Goal: Task Accomplishment & Management: Complete application form

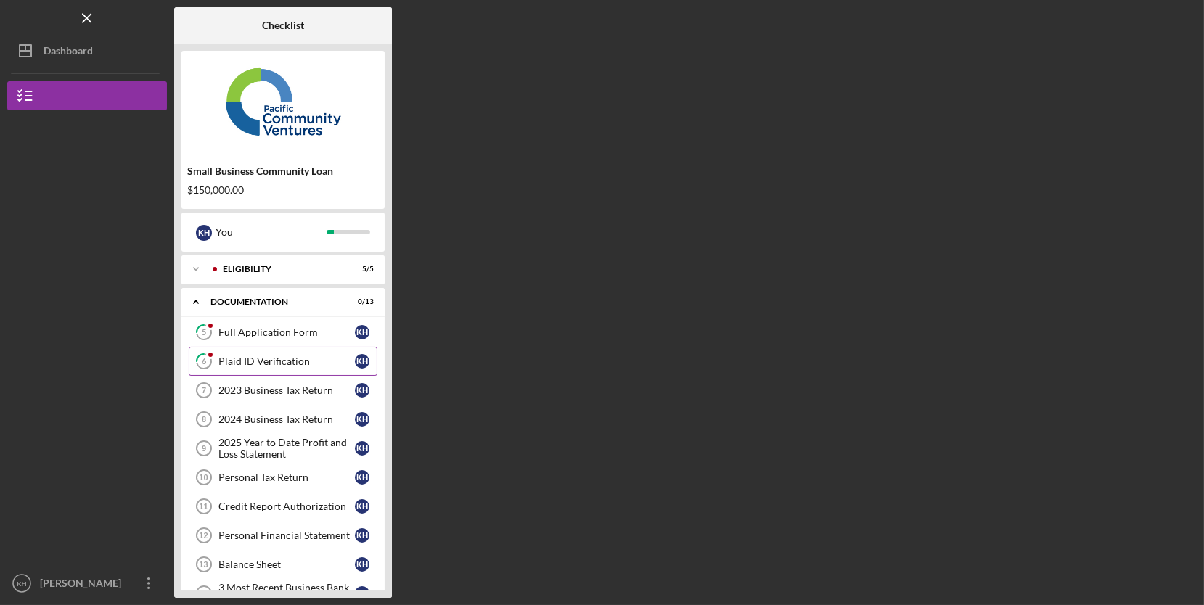
click at [282, 353] on link "6 Plaid ID Verification K H" at bounding box center [283, 361] width 189 height 29
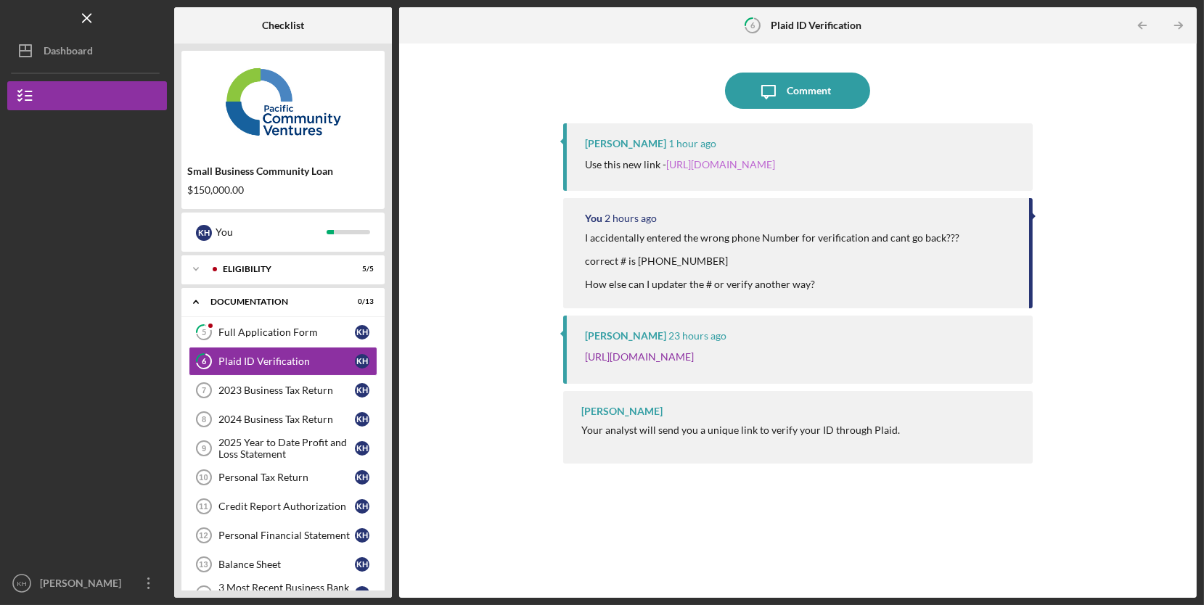
click at [773, 161] on link "https://verify.plaid.com/verify/idv_1LRyDmbmuv4QdJ?key=2aef320e2a557aa23b25174d…" at bounding box center [720, 164] width 109 height 12
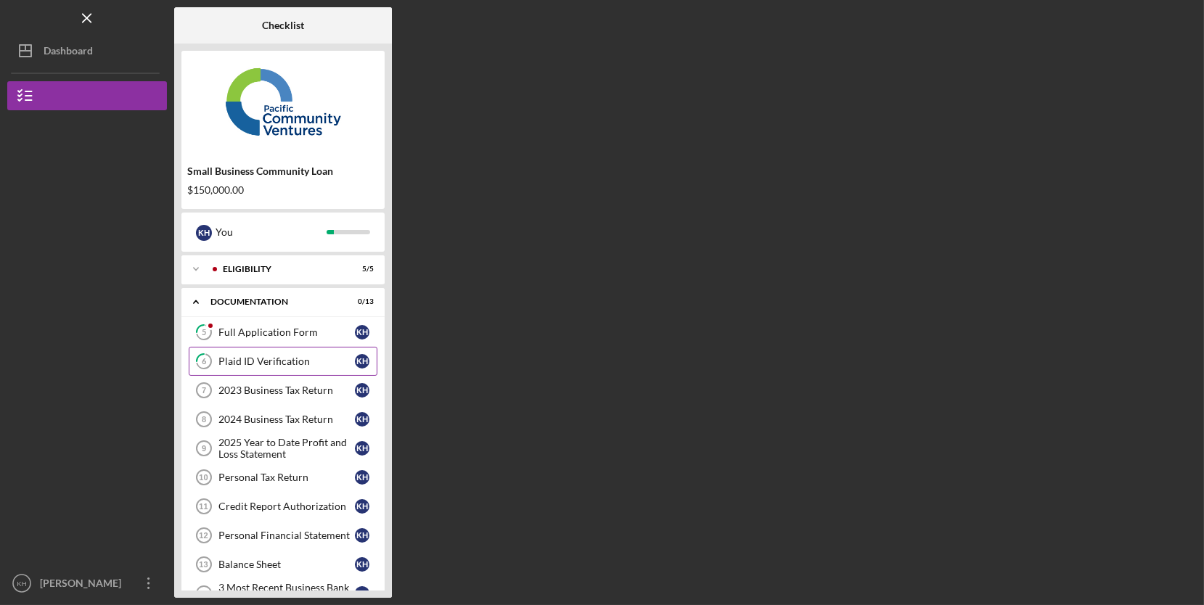
click at [312, 365] on div "Plaid ID Verification" at bounding box center [286, 362] width 136 height 12
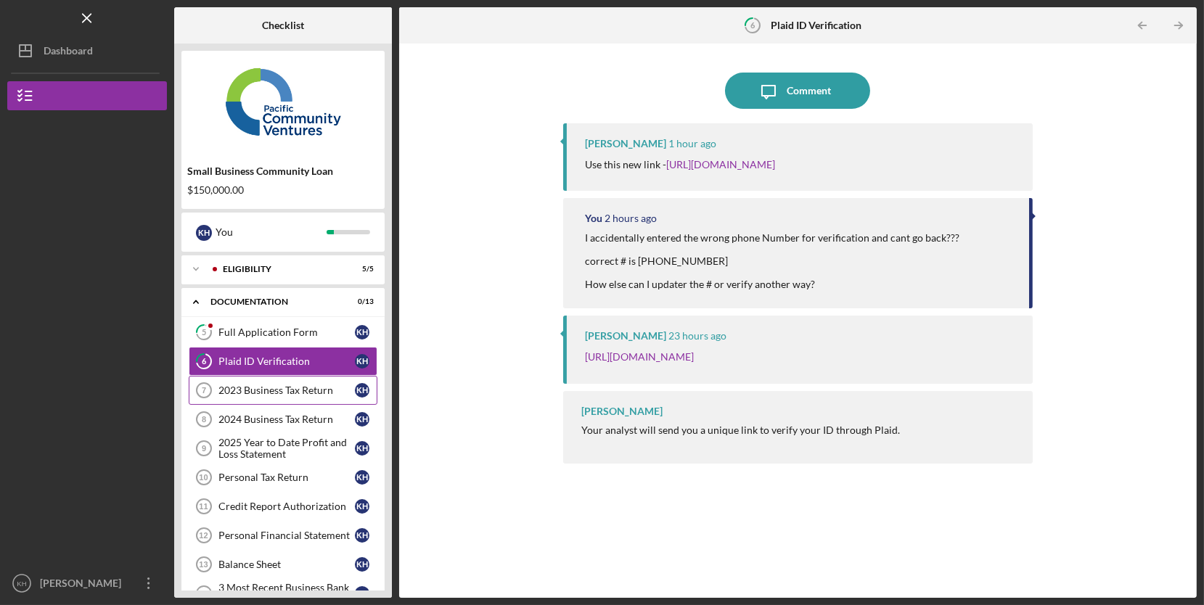
click at [321, 396] on link "2023 Business Tax Return 7 2023 Business Tax Return K H" at bounding box center [283, 390] width 189 height 29
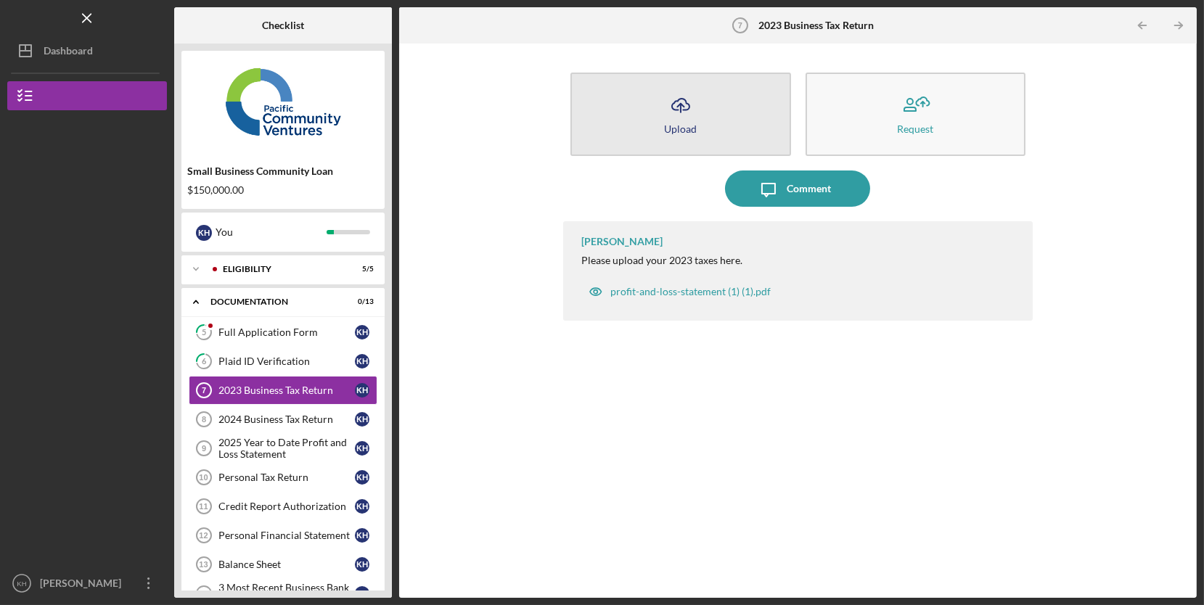
click at [671, 124] on div "Upload" at bounding box center [680, 128] width 33 height 11
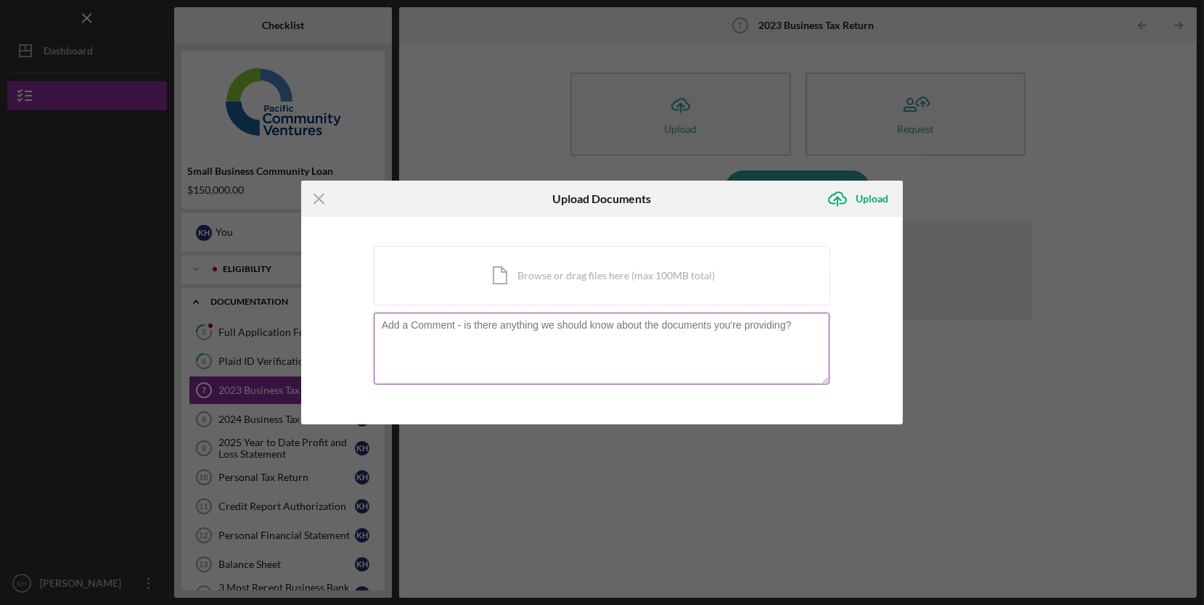
click at [699, 341] on textarea at bounding box center [602, 348] width 456 height 71
click at [728, 273] on div "Icon/Document Browse or drag files here (max 100MB total) Tap to choose files o…" at bounding box center [602, 276] width 457 height 60
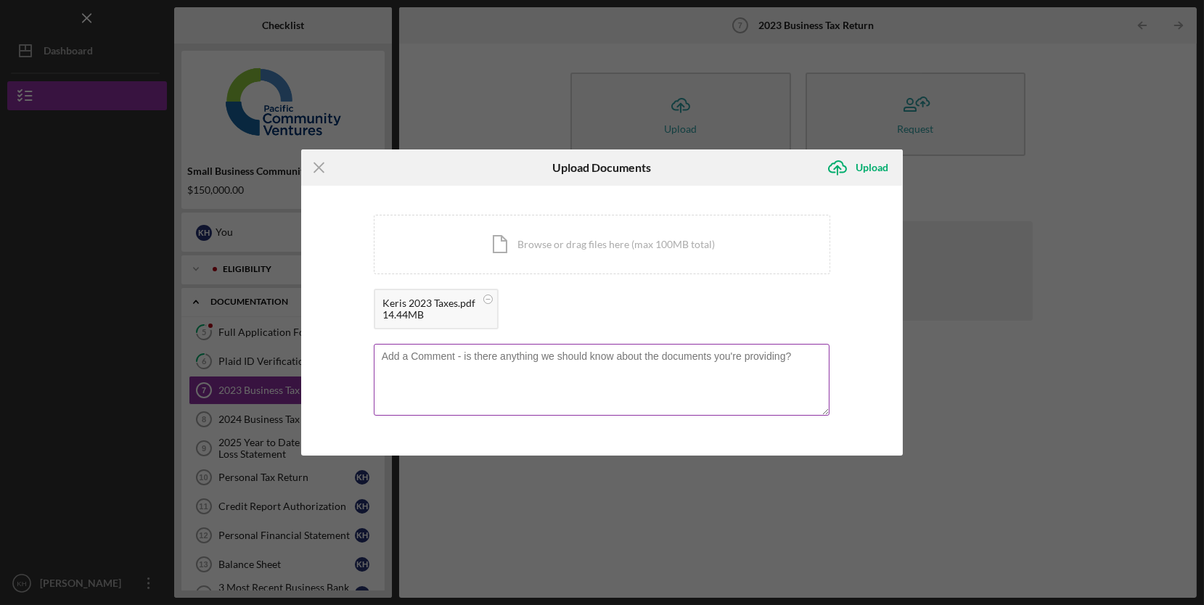
click at [676, 389] on textarea at bounding box center [602, 379] width 456 height 71
click at [399, 353] on textarea "2024 taxes" at bounding box center [602, 379] width 456 height 71
type textarea "2023 taxes"
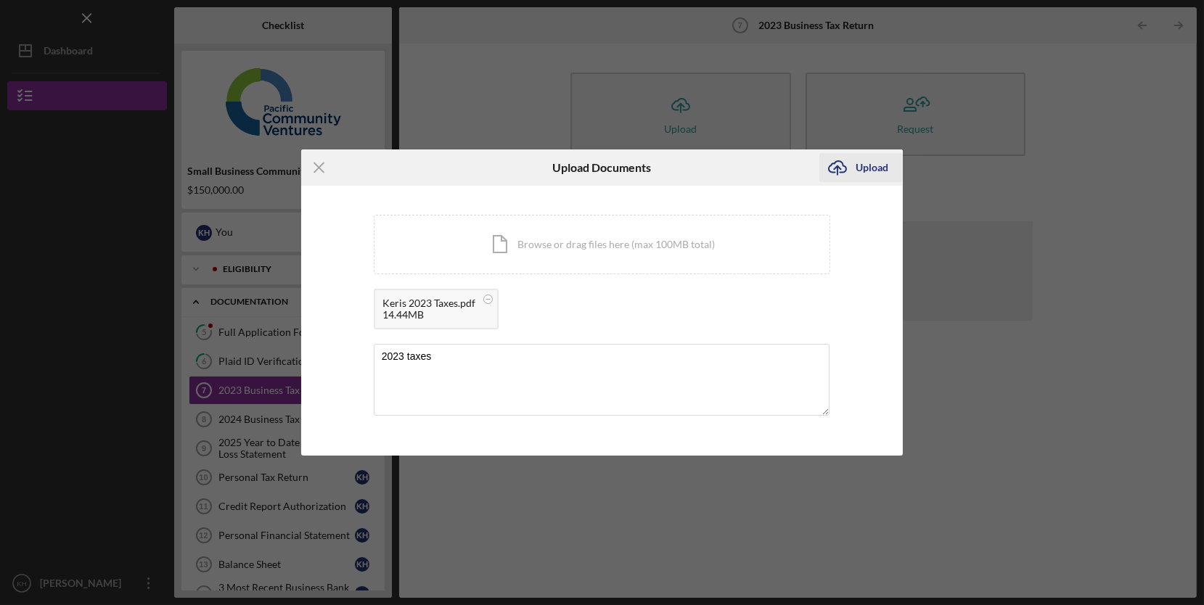
click at [869, 165] on div "Upload" at bounding box center [872, 167] width 33 height 29
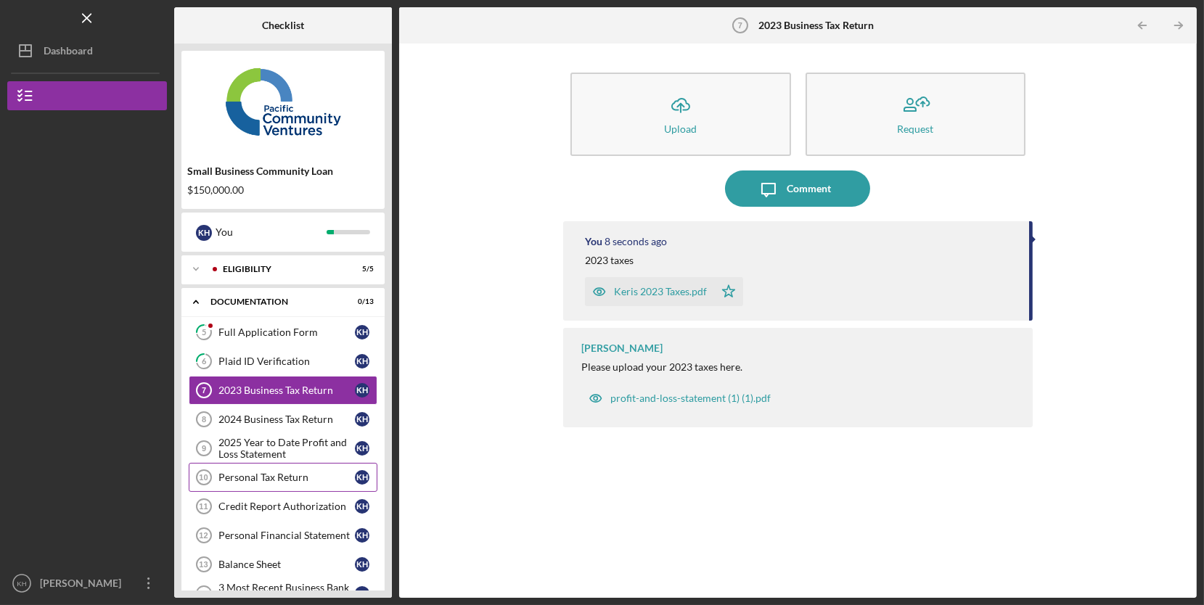
click at [276, 479] on div "Personal Tax Return" at bounding box center [286, 478] width 136 height 12
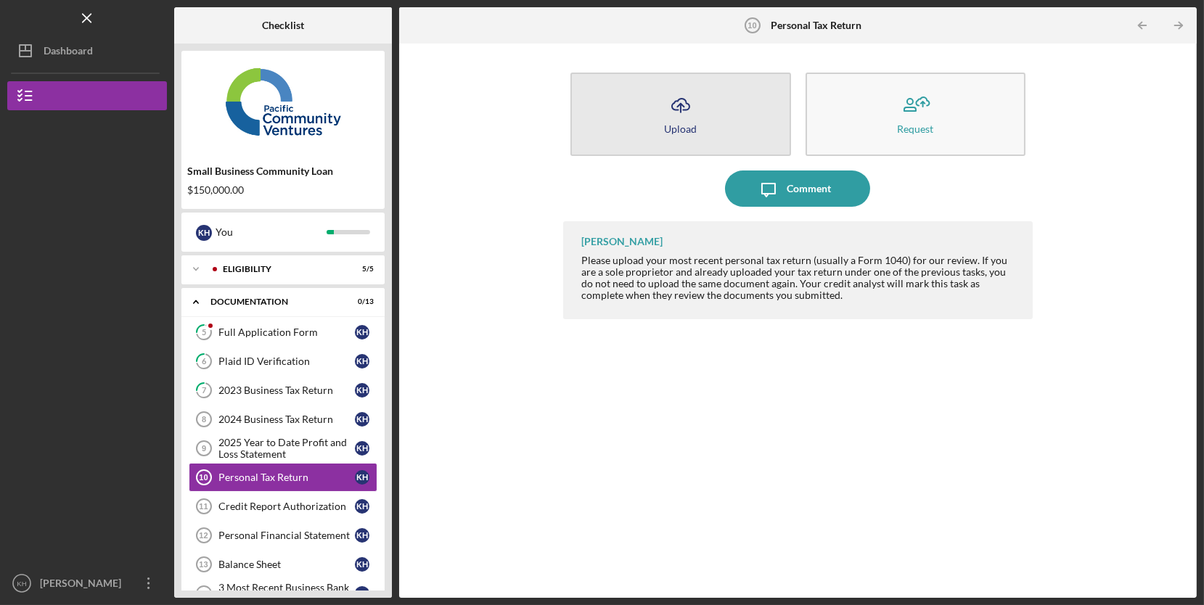
click at [697, 104] on icon "Icon/Upload" at bounding box center [681, 105] width 36 height 36
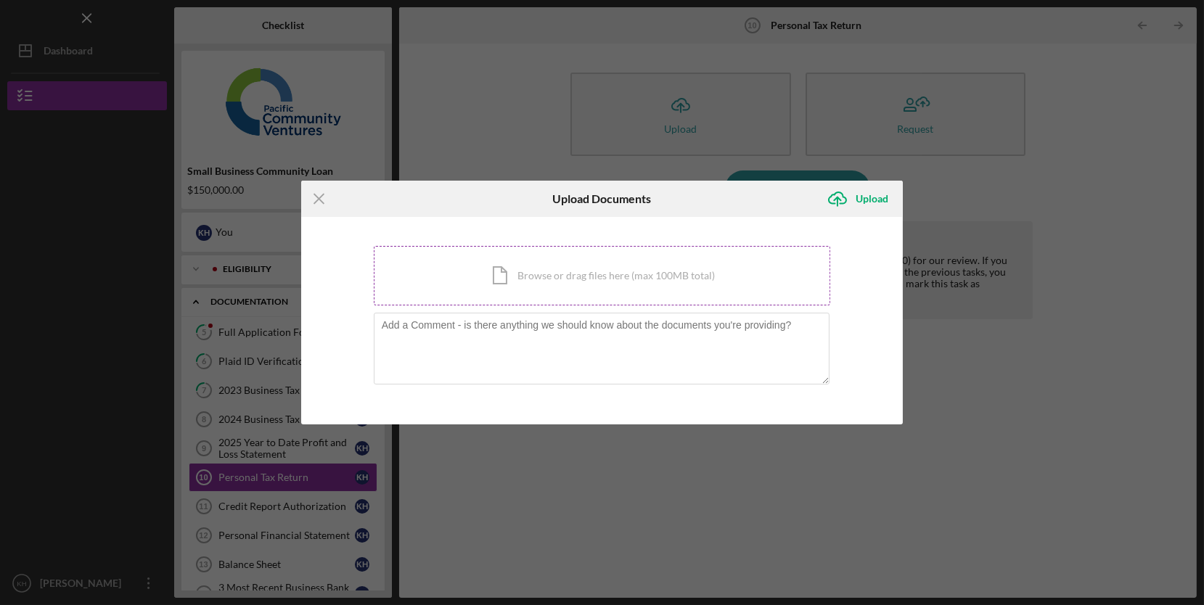
click at [682, 280] on div "Icon/Document Browse or drag files here (max 100MB total) Tap to choose files o…" at bounding box center [602, 276] width 457 height 60
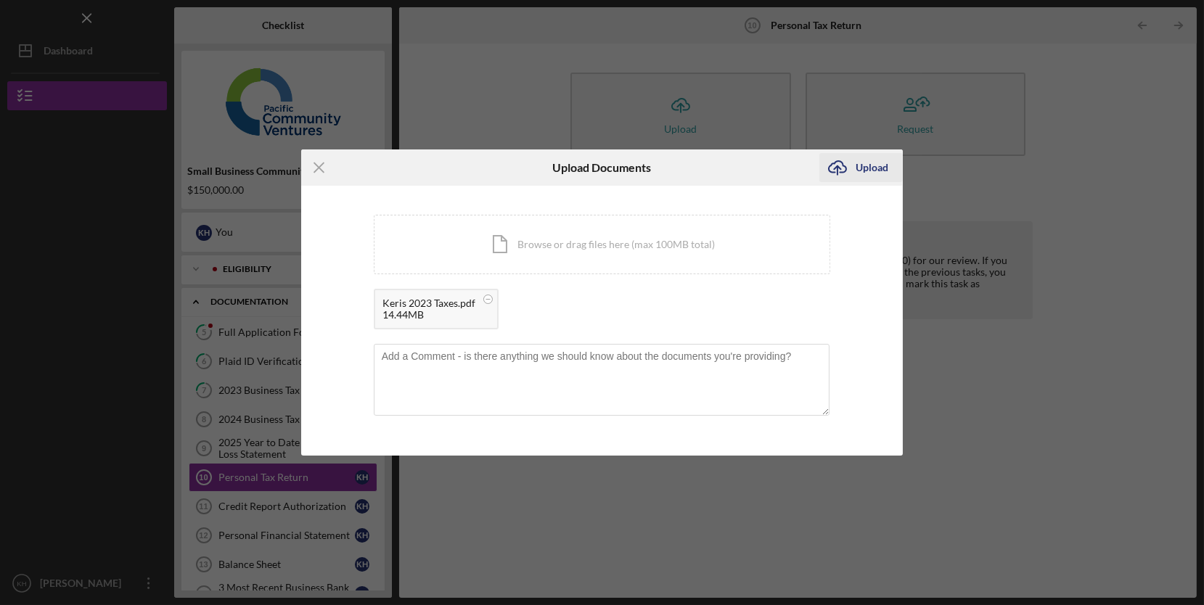
click at [877, 172] on div "Upload" at bounding box center [872, 167] width 33 height 29
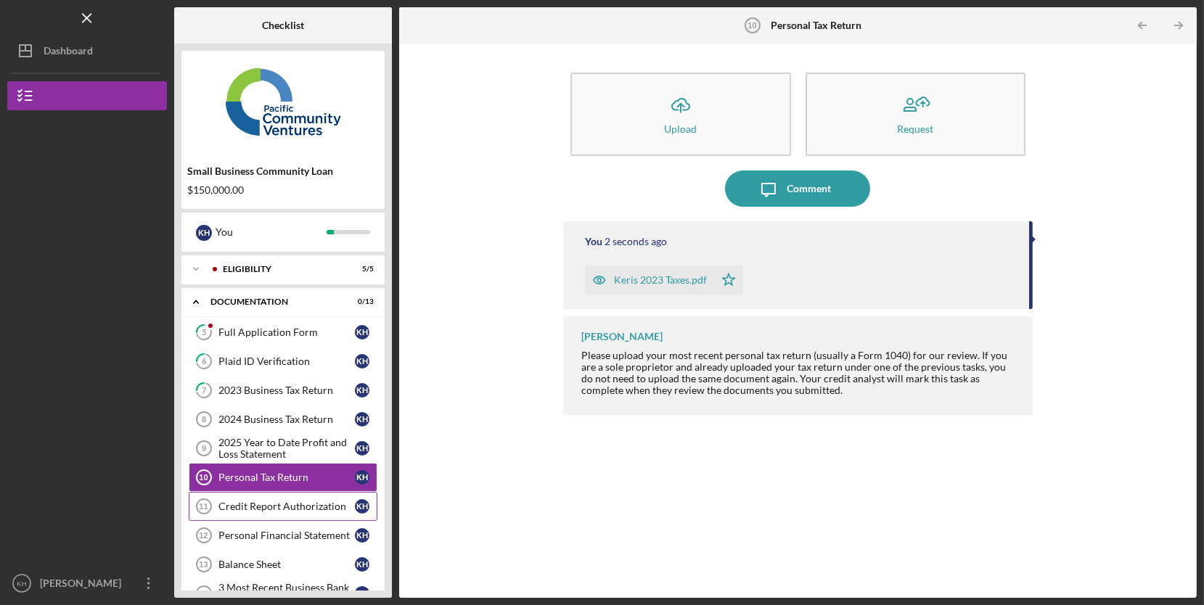
click at [339, 516] on link "Credit Report Authorization 11 Credit Report Authorization K H" at bounding box center [283, 506] width 189 height 29
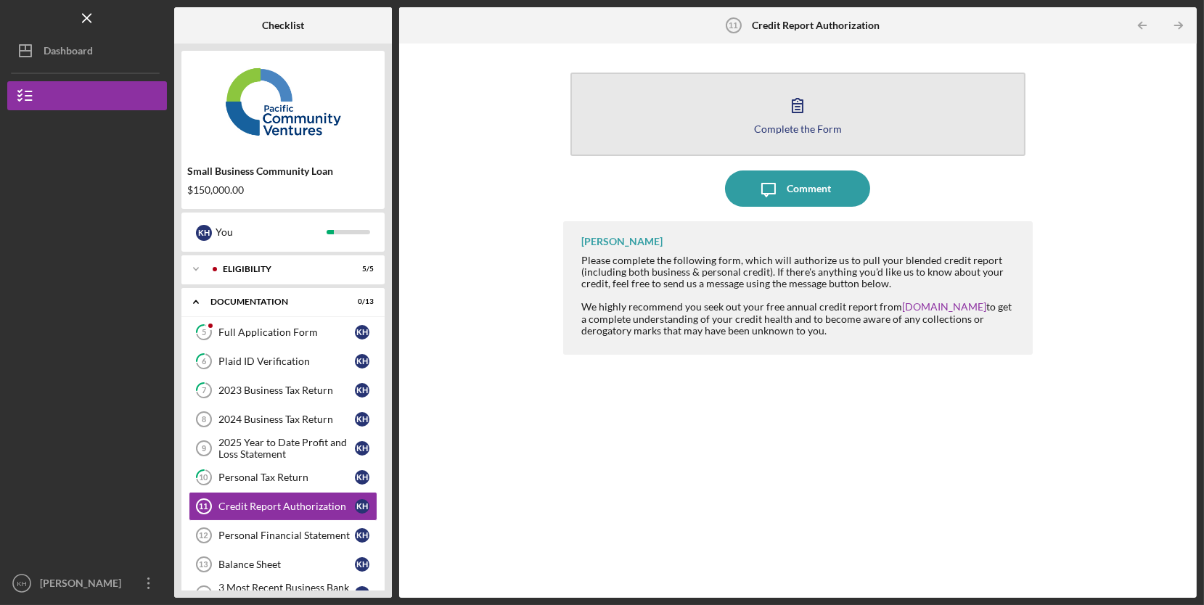
click at [794, 101] on icon "button" at bounding box center [797, 105] width 36 height 36
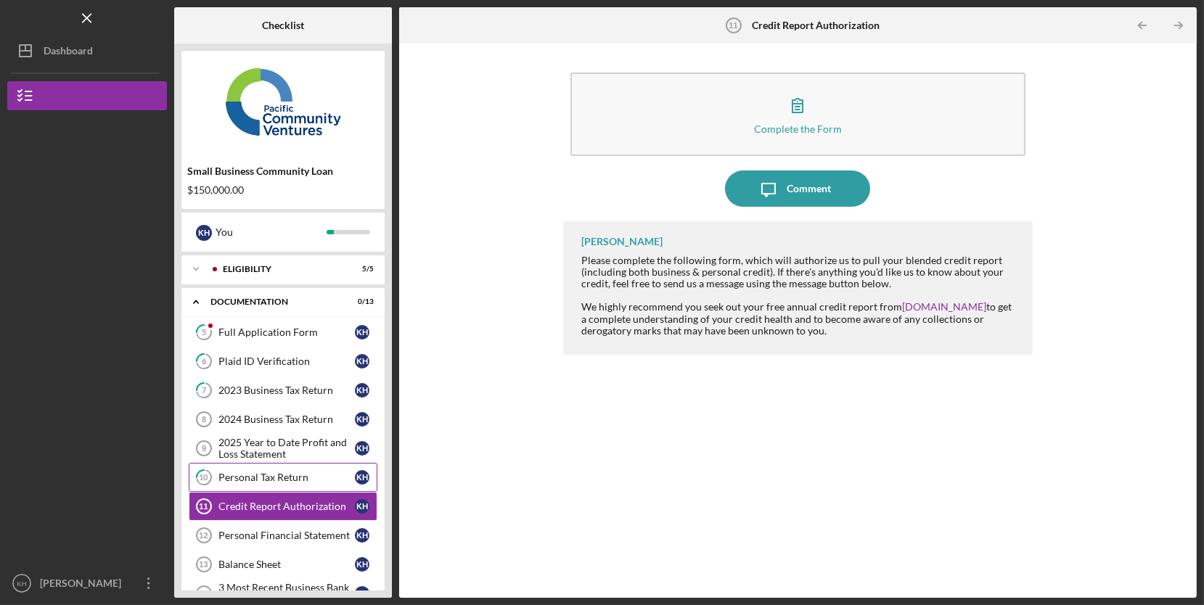
click at [313, 469] on link "10 Personal Tax Return K H" at bounding box center [283, 477] width 189 height 29
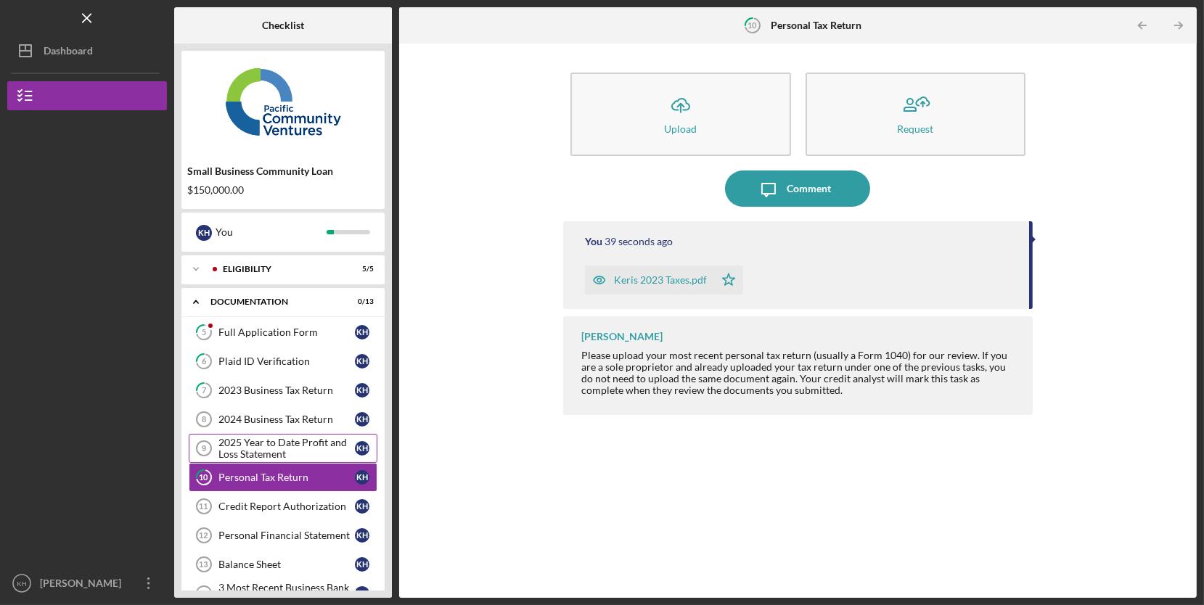
click at [313, 450] on div "2025 Year to Date Profit and Loss Statement" at bounding box center [286, 448] width 136 height 23
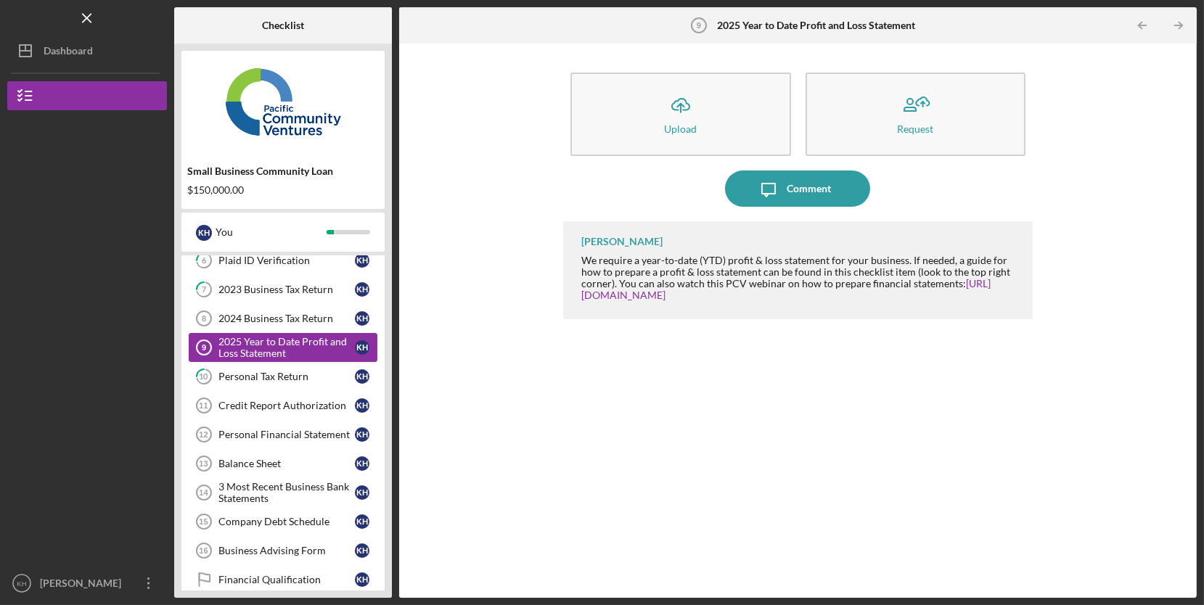
scroll to position [147, 0]
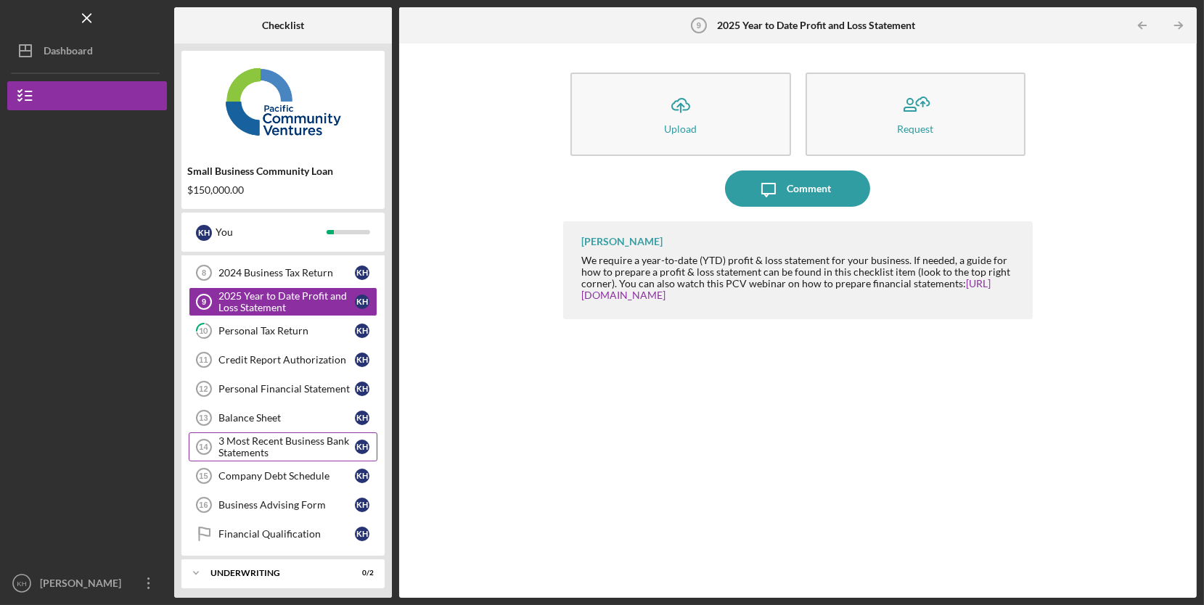
click at [314, 440] on div "3 Most Recent Business Bank Statements" at bounding box center [286, 446] width 136 height 23
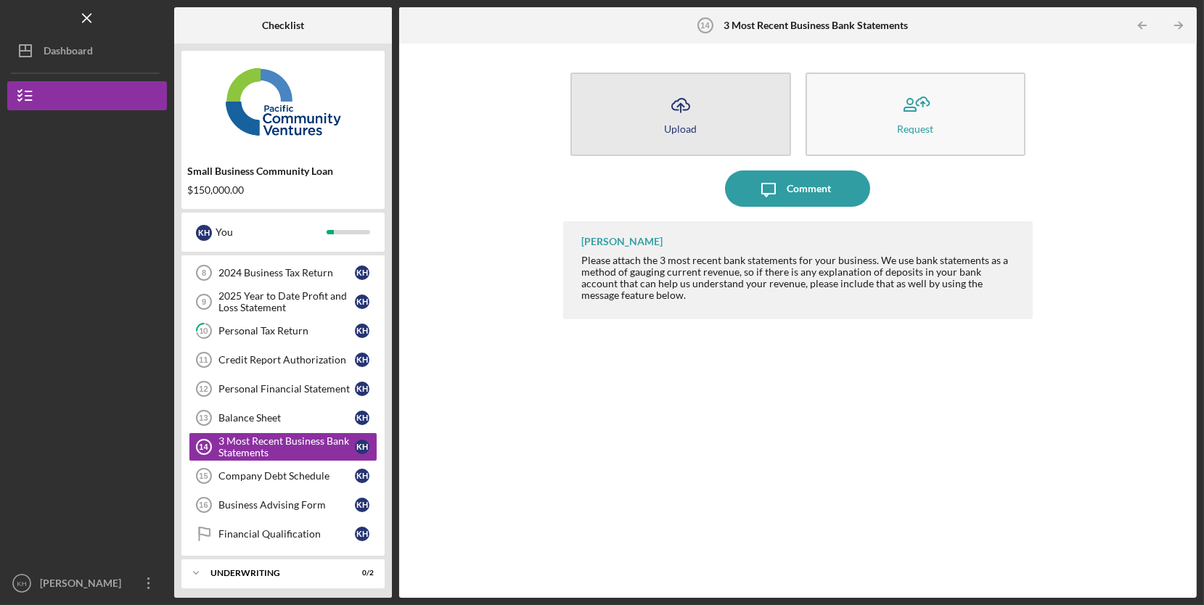
click at [715, 102] on button "Icon/Upload Upload" at bounding box center [680, 114] width 221 height 83
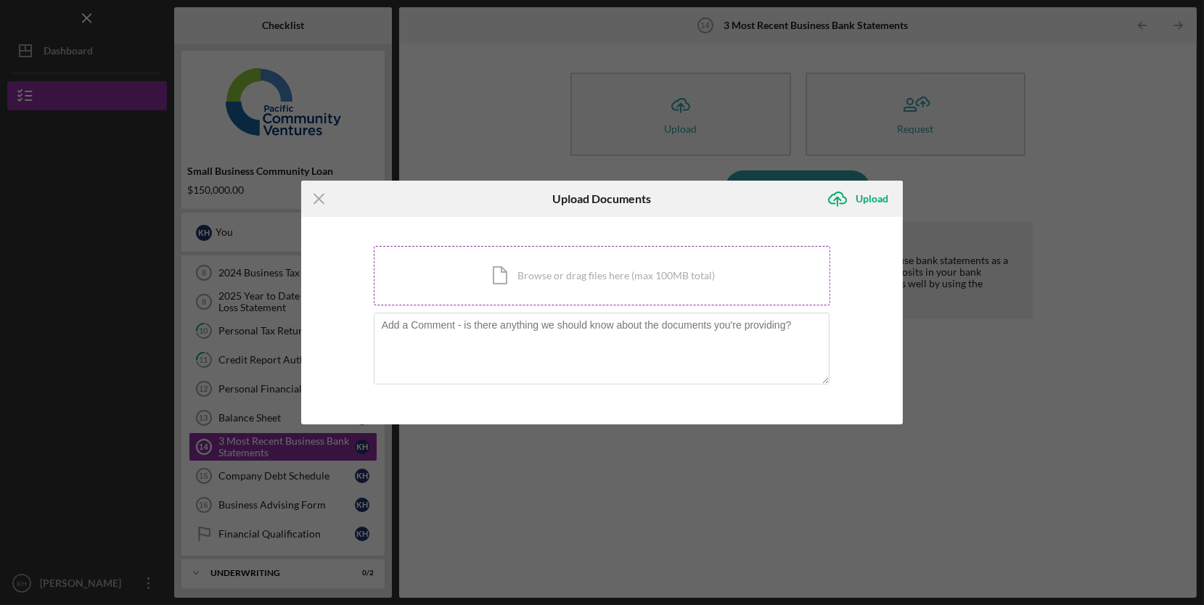
click at [731, 280] on div "Icon/Document Browse or drag files here (max 100MB total) Tap to choose files o…" at bounding box center [602, 276] width 457 height 60
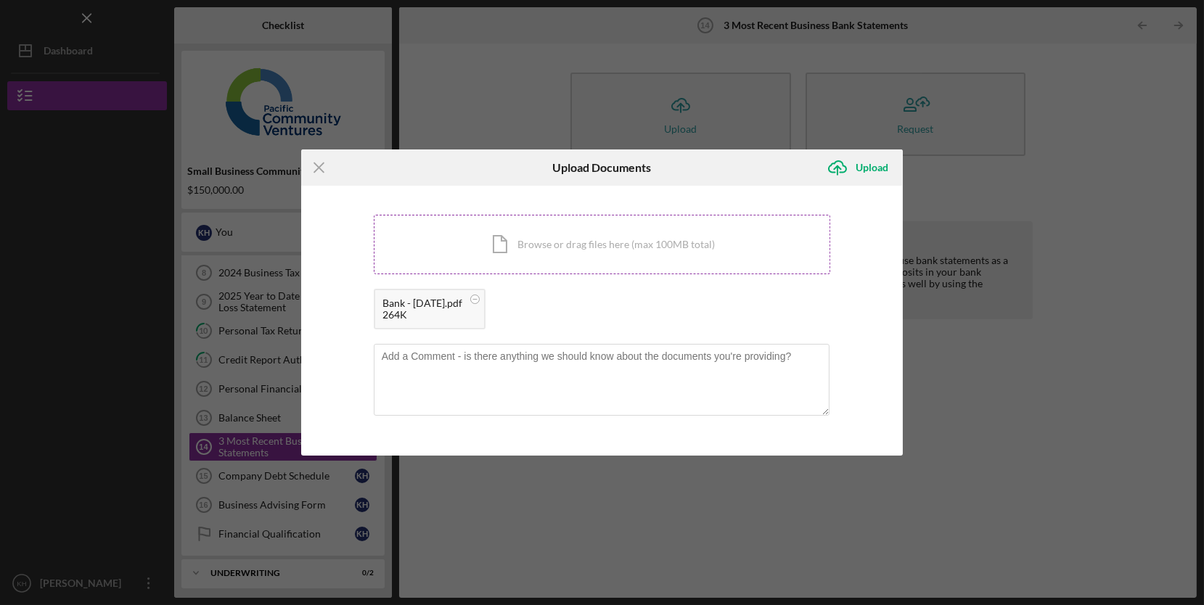
click at [630, 250] on div "Icon/Document Browse or drag files here (max 100MB total) Tap to choose files o…" at bounding box center [602, 245] width 457 height 60
click at [578, 252] on div "Icon/Document Browse or drag files here (max 100MB total) Tap to choose files o…" at bounding box center [602, 245] width 457 height 60
click at [650, 245] on div "Icon/Document Browse or drag files here (max 100MB total) Tap to choose files o…" at bounding box center [602, 245] width 457 height 60
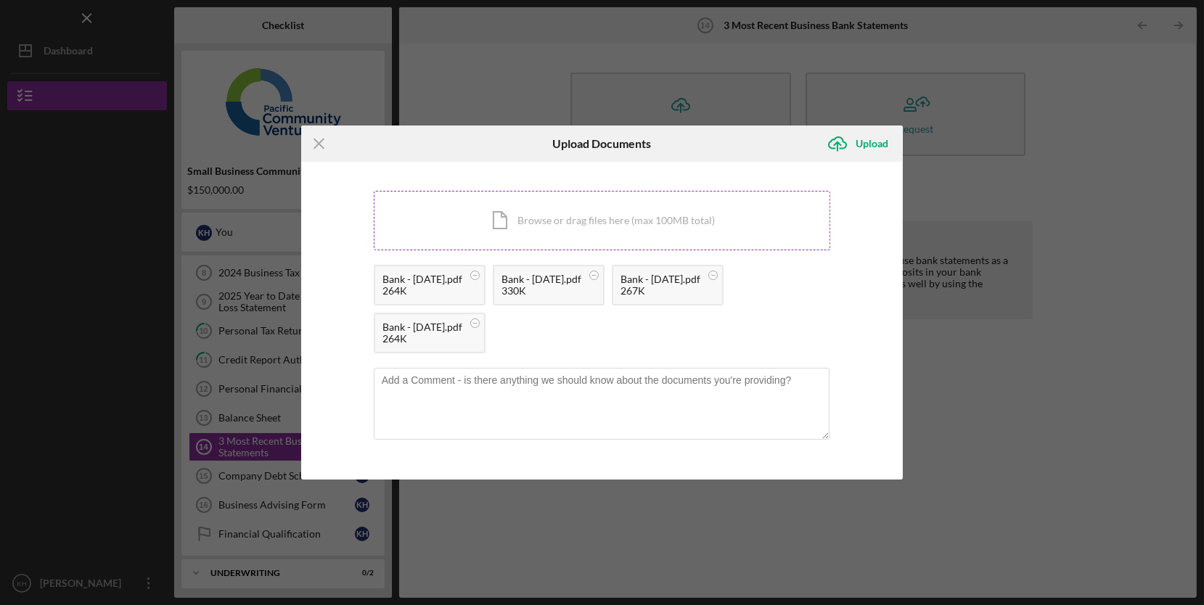
click at [675, 217] on div "Icon/Document Browse or drag files here (max 100MB total) Tap to choose files o…" at bounding box center [602, 221] width 457 height 60
click at [621, 226] on div "Icon/Document Browse or drag files here (max 100MB total) Tap to choose files o…" at bounding box center [602, 221] width 457 height 60
click at [559, 425] on textarea at bounding box center [602, 403] width 456 height 71
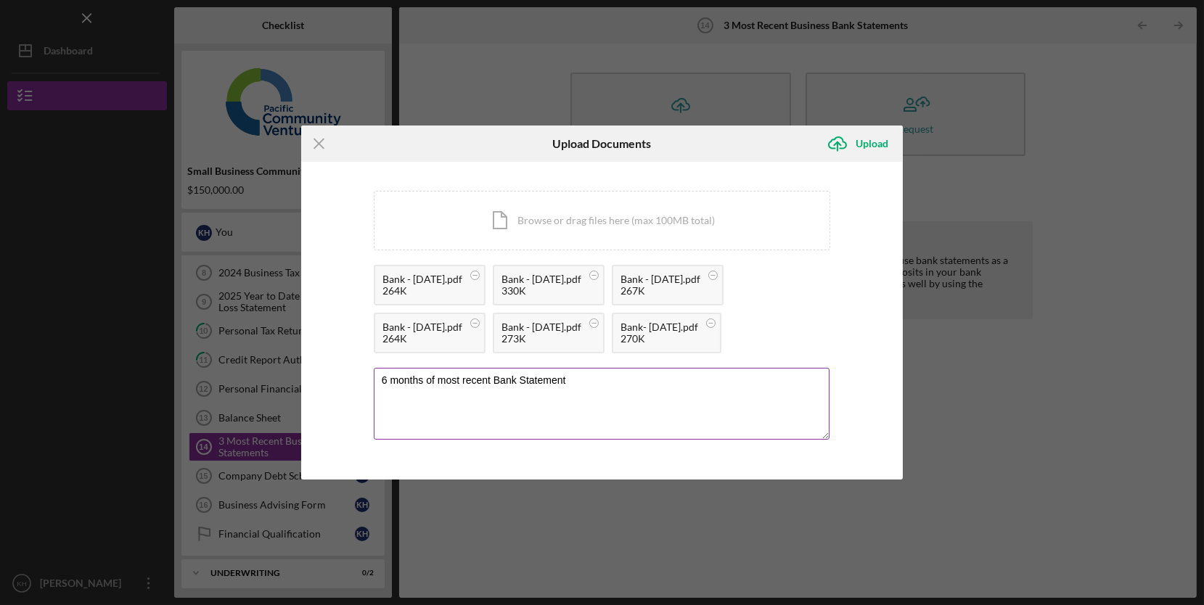
type textarea "6 months of most recent Bank Statements"
click at [870, 142] on div "Upload" at bounding box center [872, 143] width 33 height 29
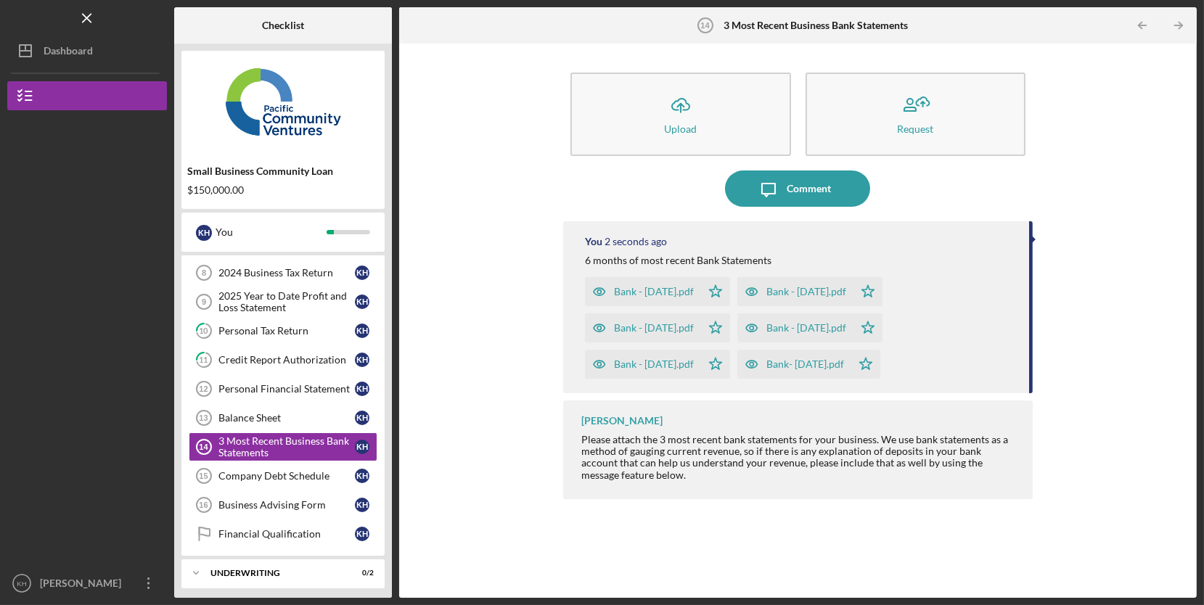
scroll to position [181, 0]
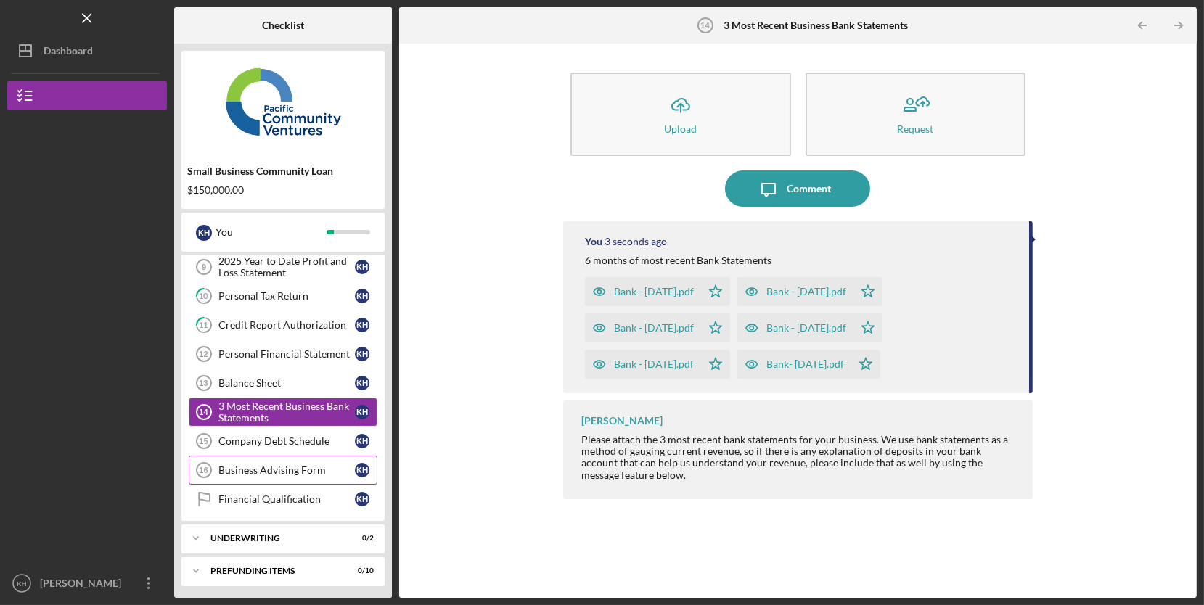
click at [308, 466] on div "Business Advising Form" at bounding box center [286, 470] width 136 height 12
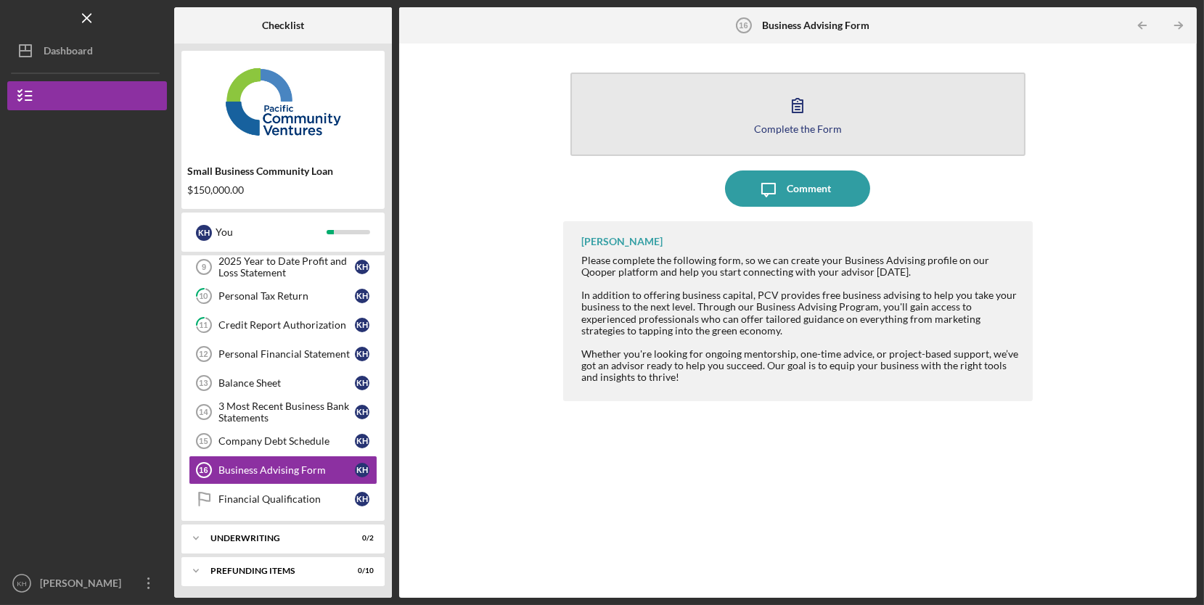
click at [864, 107] on button "Complete the Form Form" at bounding box center [797, 114] width 455 height 83
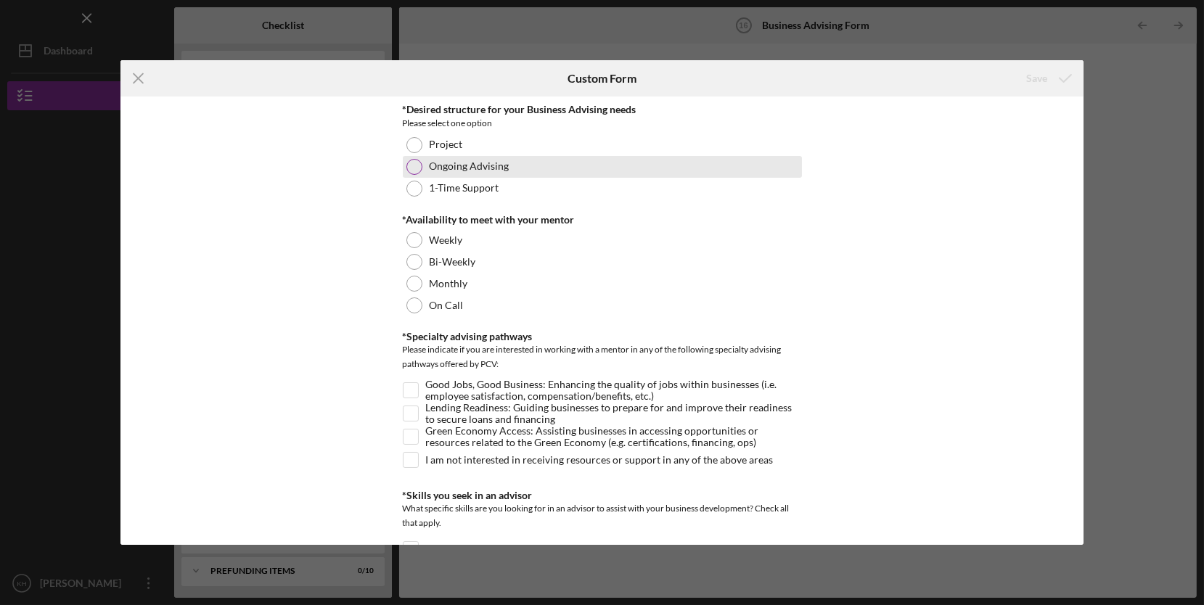
click at [504, 163] on label "Ongoing Advising" at bounding box center [470, 166] width 80 height 12
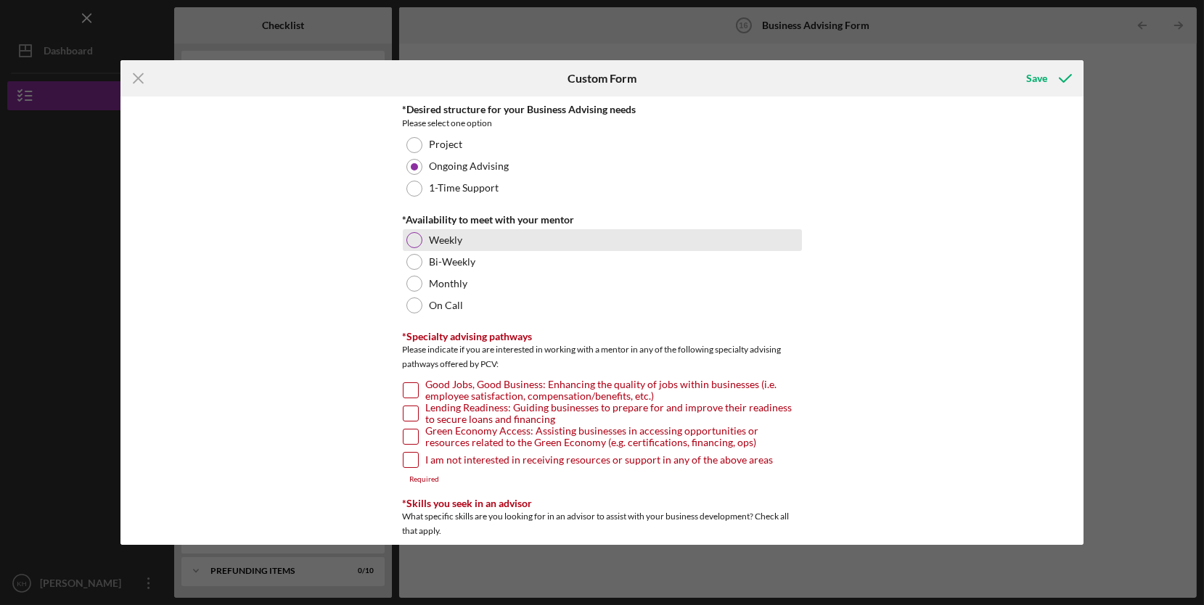
click at [455, 231] on div "Weekly" at bounding box center [602, 240] width 399 height 22
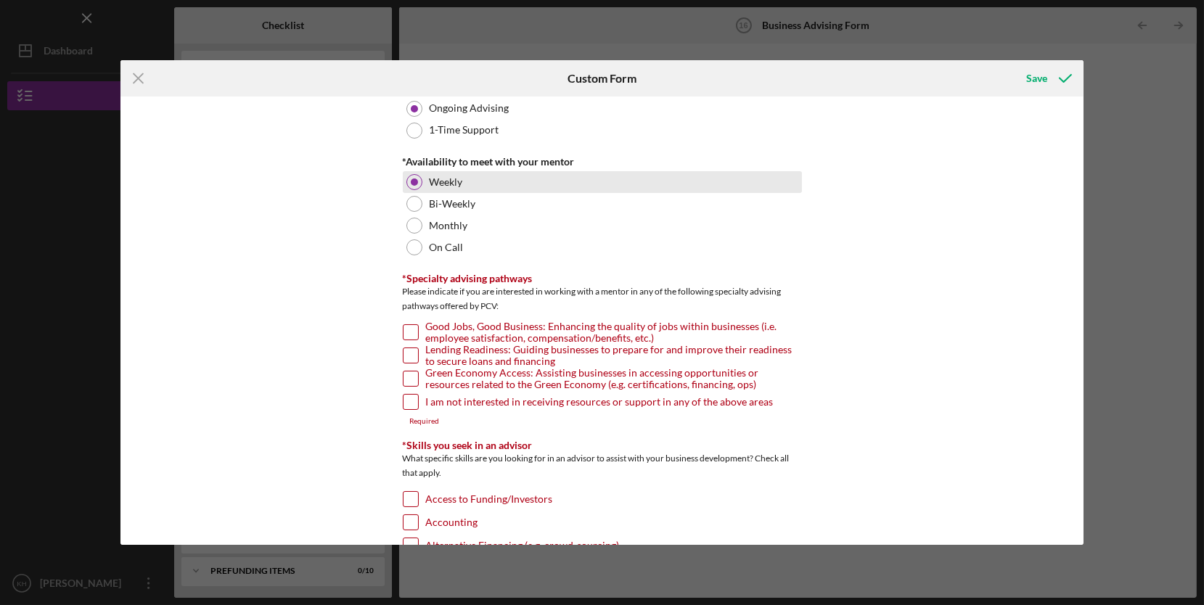
scroll to position [83, 0]
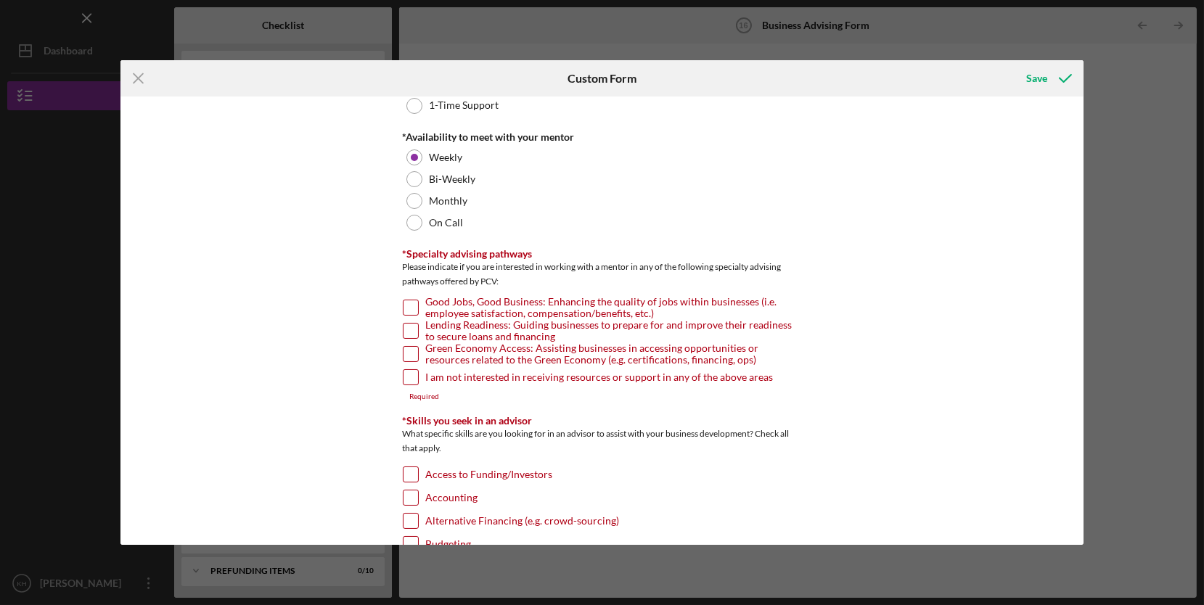
click at [409, 302] on input "Good Jobs, Good Business: Enhancing the quality of jobs within businesses (i.e.…" at bounding box center [410, 307] width 15 height 15
checkbox input "true"
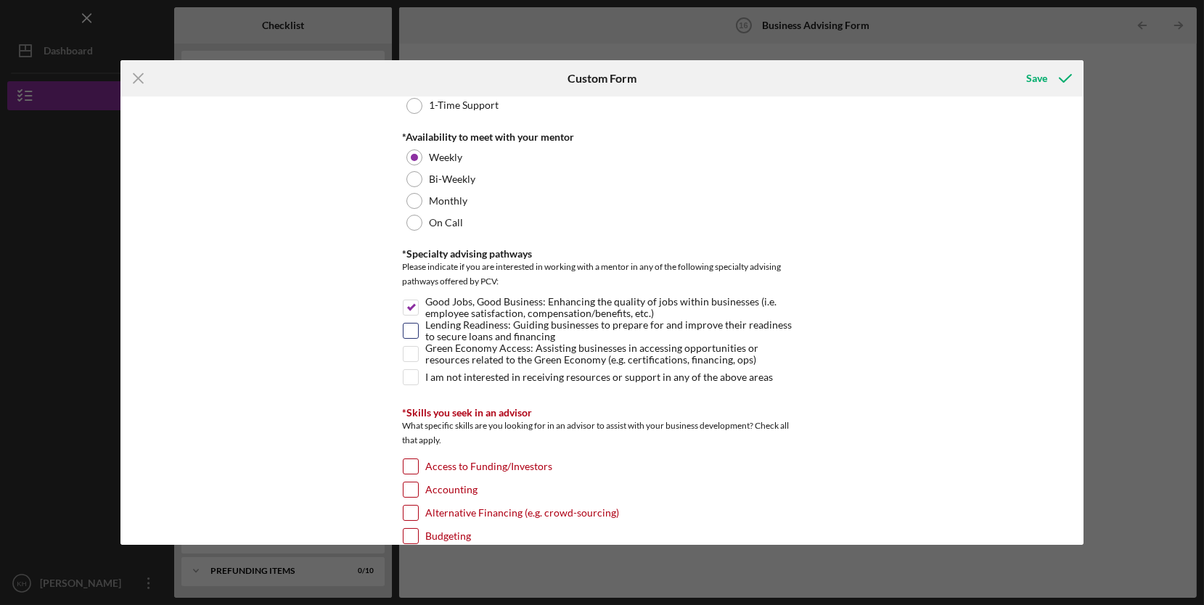
click at [412, 328] on input "Lending Readiness: Guiding businesses to prepare for and improve their readines…" at bounding box center [410, 331] width 15 height 15
checkbox input "false"
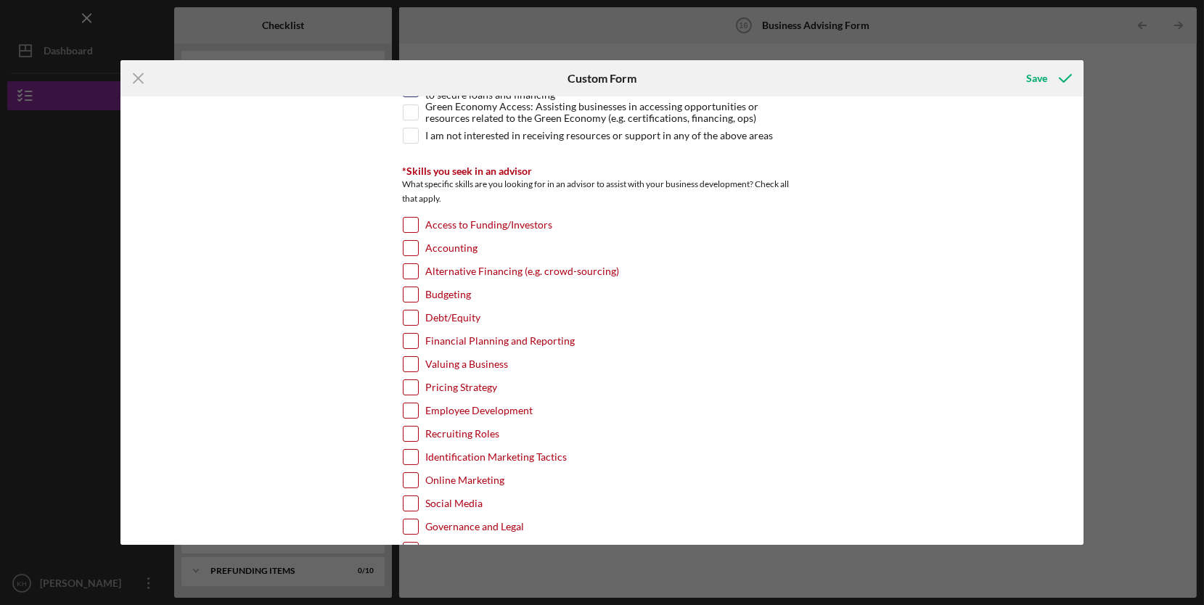
scroll to position [324, 0]
click at [406, 219] on input "Access to Funding/Investors" at bounding box center [410, 225] width 15 height 15
checkbox input "true"
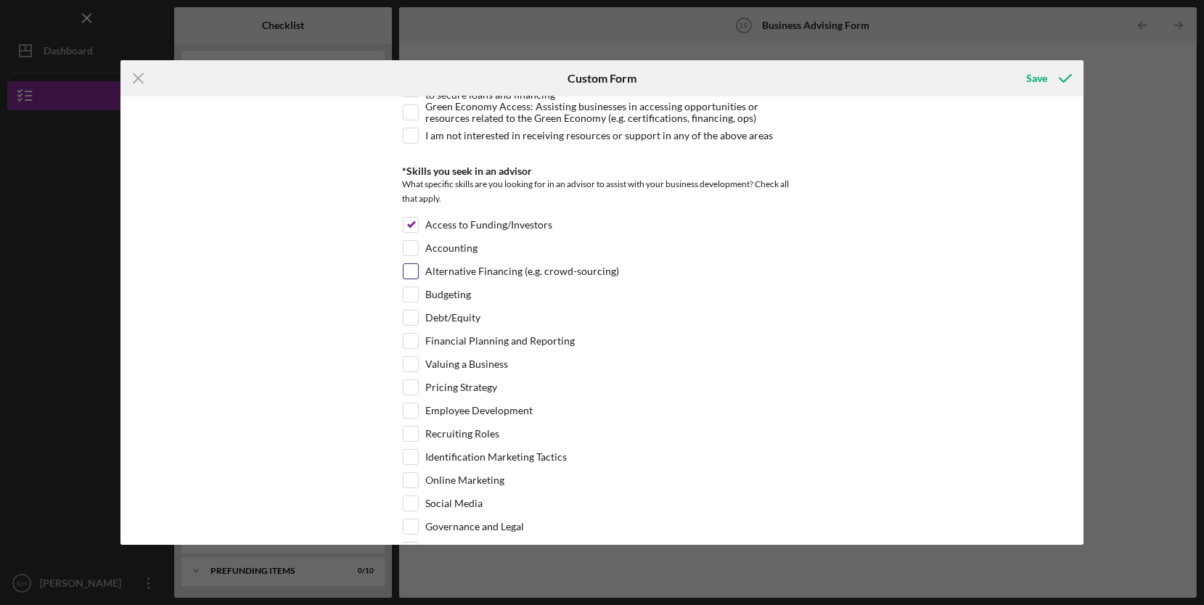
click at [414, 269] on input "Alternative Financing (e.g. crowd-sourcing)" at bounding box center [410, 271] width 15 height 15
checkbox input "true"
click at [411, 290] on input "Budgeting" at bounding box center [410, 294] width 15 height 15
checkbox input "true"
click at [426, 311] on label "Debt/Equity" at bounding box center [453, 318] width 55 height 15
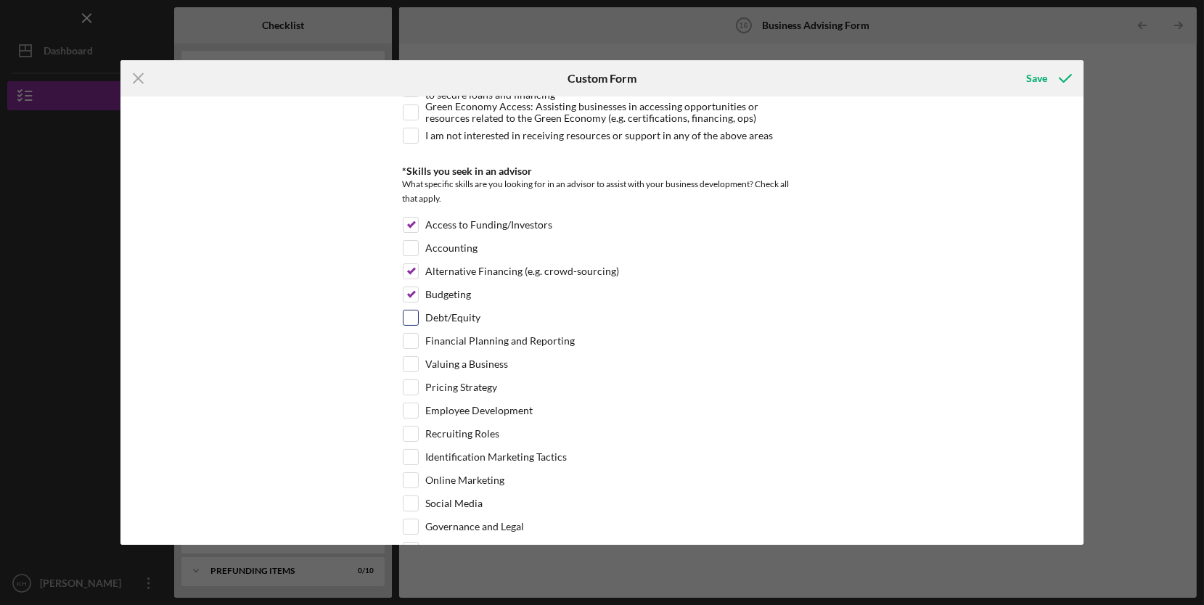
click at [418, 311] on input "Debt/Equity" at bounding box center [410, 318] width 15 height 15
checkbox input "true"
click at [427, 297] on label "Budgeting" at bounding box center [449, 294] width 46 height 15
click at [418, 297] on input "Budgeting" at bounding box center [410, 294] width 15 height 15
click at [409, 287] on input "Budgeting" at bounding box center [410, 294] width 15 height 15
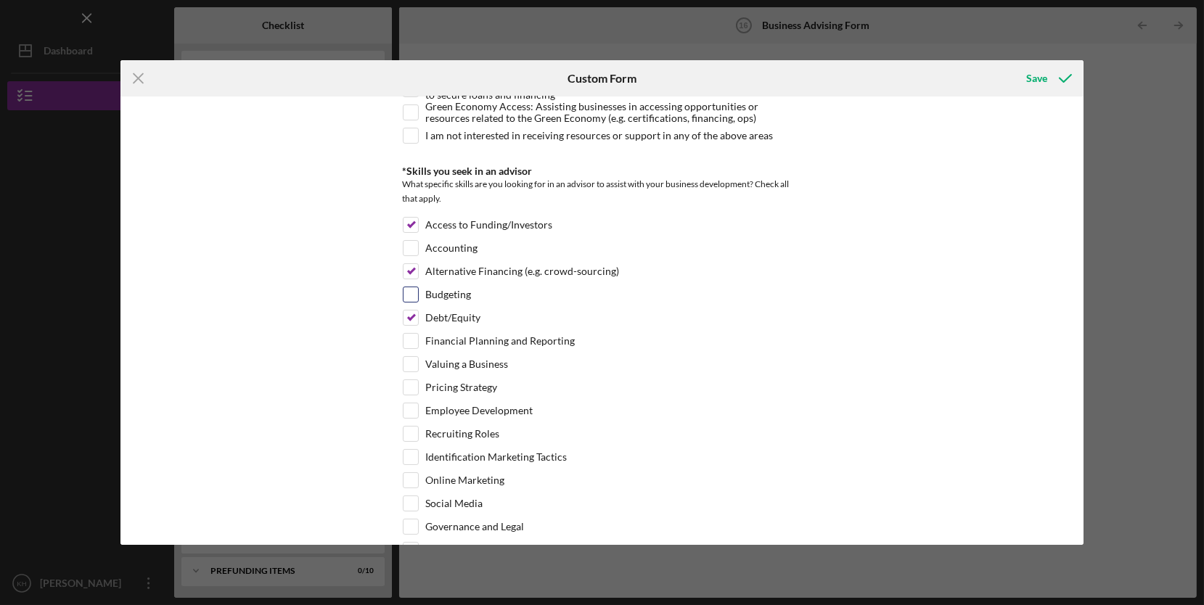
checkbox input "true"
click at [409, 316] on input "Debt/Equity" at bounding box center [410, 318] width 15 height 15
checkbox input "false"
click at [408, 343] on input "Financial Planning and Reporting" at bounding box center [410, 341] width 15 height 15
checkbox input "true"
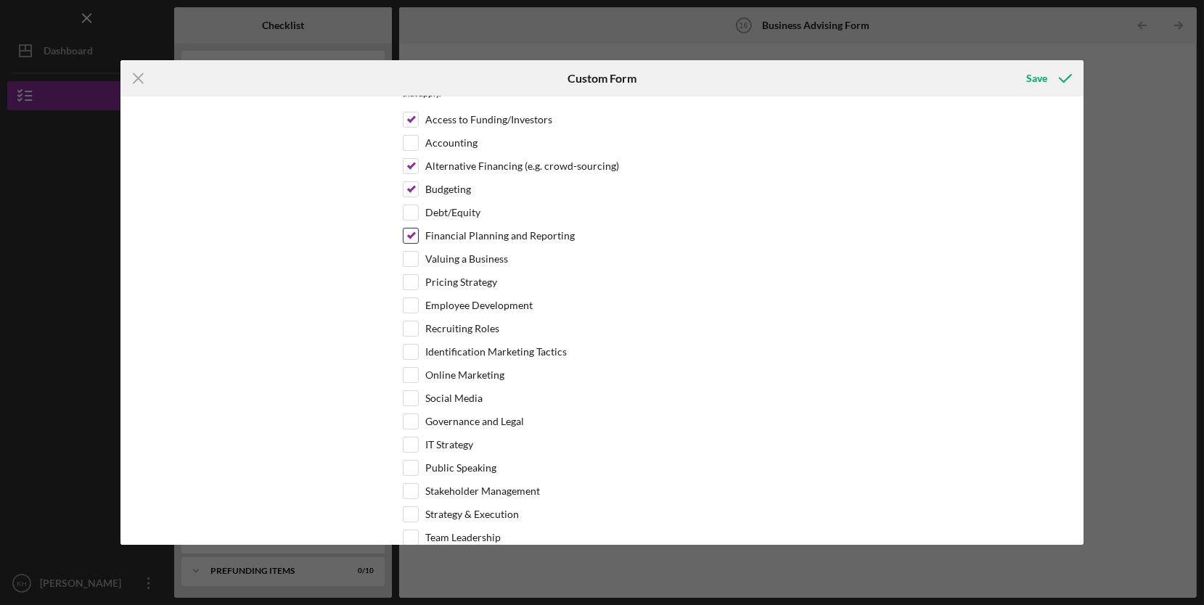
scroll to position [525, 0]
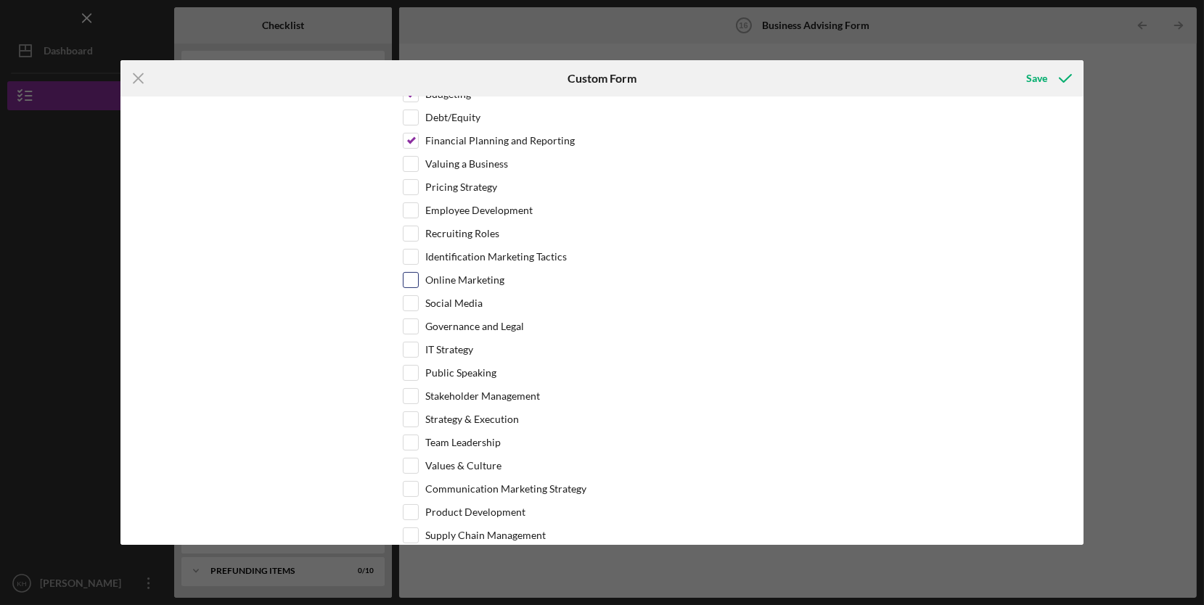
click at [500, 279] on label "Online Marketing" at bounding box center [465, 280] width 79 height 15
click at [418, 279] on input "Online Marketing" at bounding box center [410, 280] width 15 height 15
checkbox input "true"
click at [459, 347] on label "IT Strategy" at bounding box center [450, 350] width 48 height 15
click at [418, 347] on input "IT Strategy" at bounding box center [410, 350] width 15 height 15
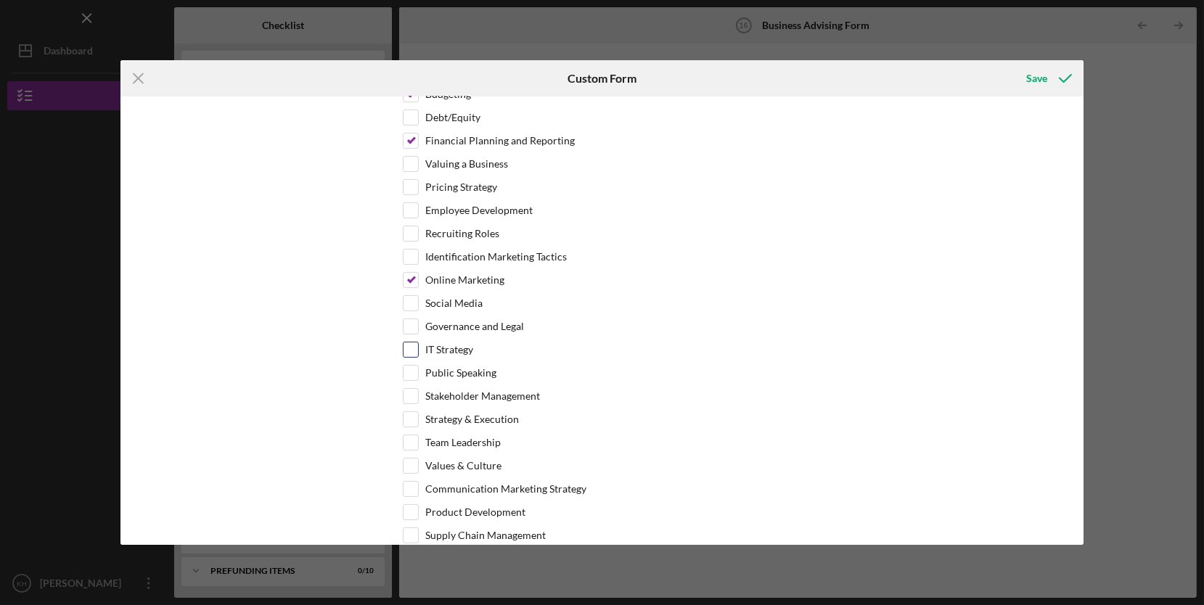
checkbox input "true"
click at [507, 319] on label "Governance and Legal" at bounding box center [475, 326] width 99 height 15
click at [418, 319] on input "Governance and Legal" at bounding box center [410, 326] width 15 height 15
checkbox input "true"
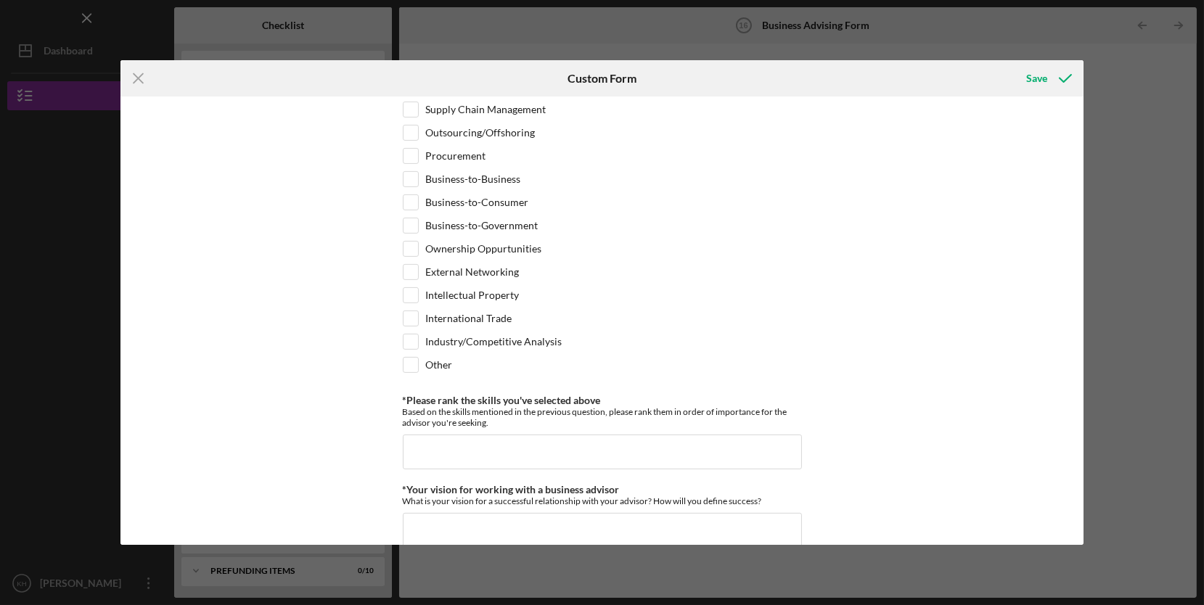
scroll to position [967, 0]
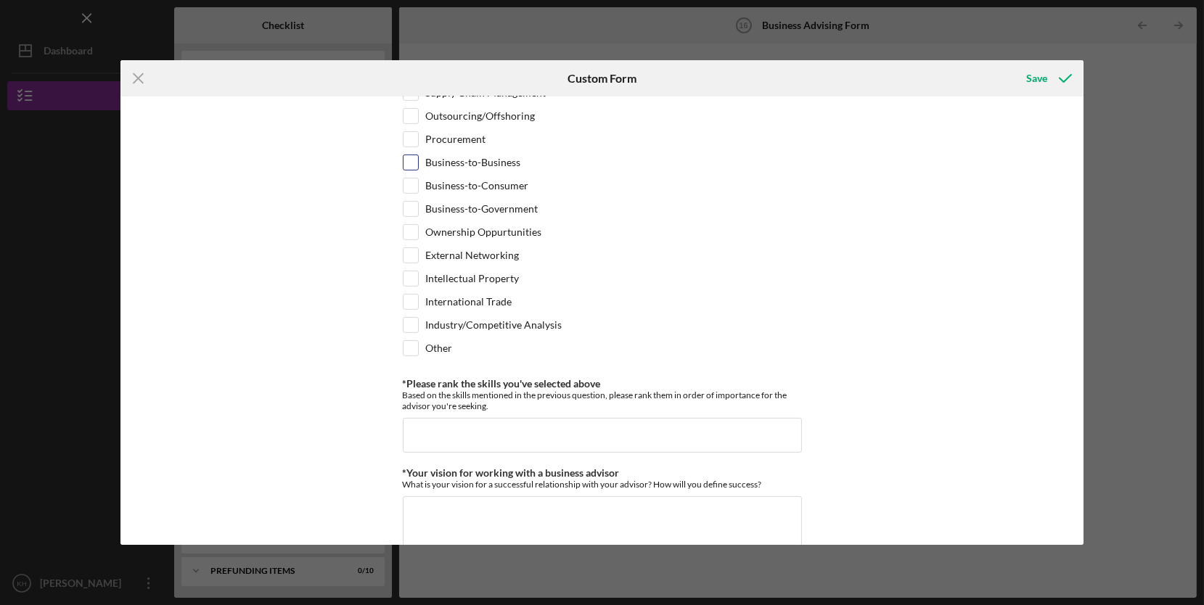
click at [504, 163] on label "Business-to-Business" at bounding box center [473, 162] width 95 height 15
click at [418, 163] on input "Business-to-Business" at bounding box center [410, 162] width 15 height 15
checkbox input "true"
click at [509, 202] on label "Business-to-Government" at bounding box center [482, 209] width 112 height 15
click at [418, 202] on input "Business-to-Government" at bounding box center [410, 209] width 15 height 15
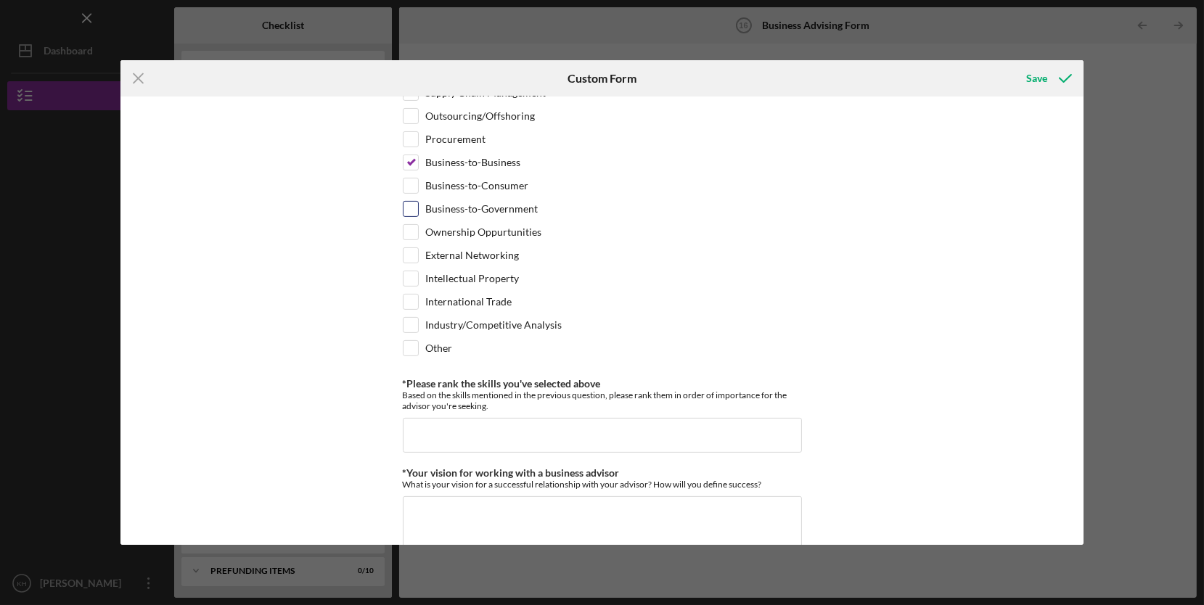
checkbox input "true"
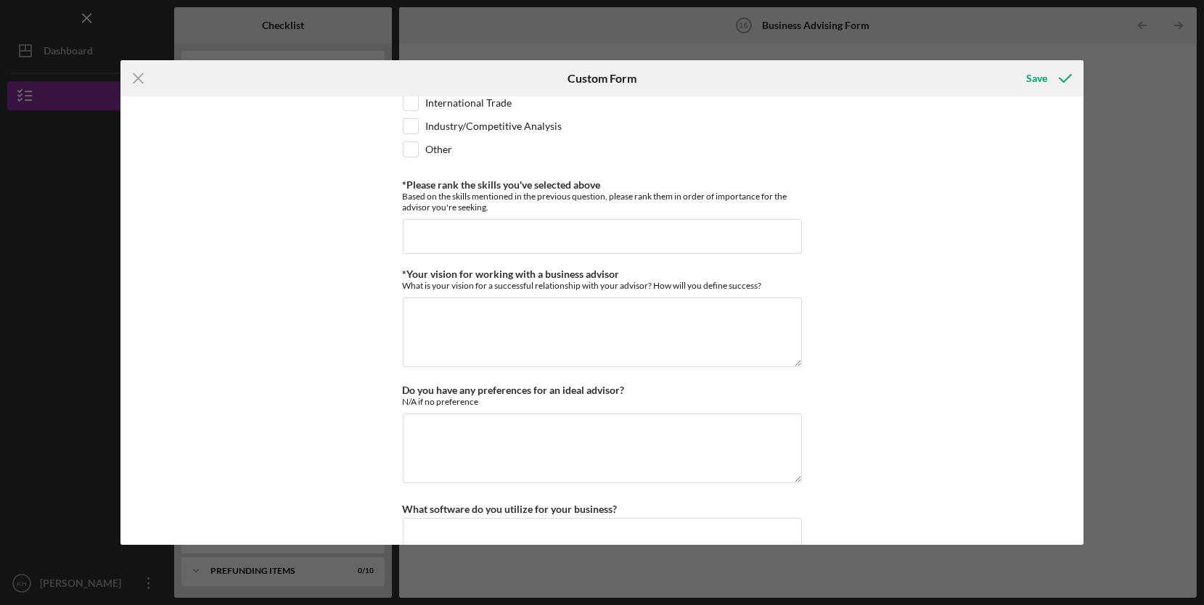
scroll to position [1168, 0]
click at [707, 227] on input "*Please rank the skills you've selected above" at bounding box center [602, 235] width 399 height 35
click at [465, 224] on input "B-2-B and financial management" at bounding box center [602, 235] width 399 height 35
click at [629, 234] on input "B-2-B, financial management" at bounding box center [602, 235] width 399 height 35
type input "B-2-B, financial management & growth"
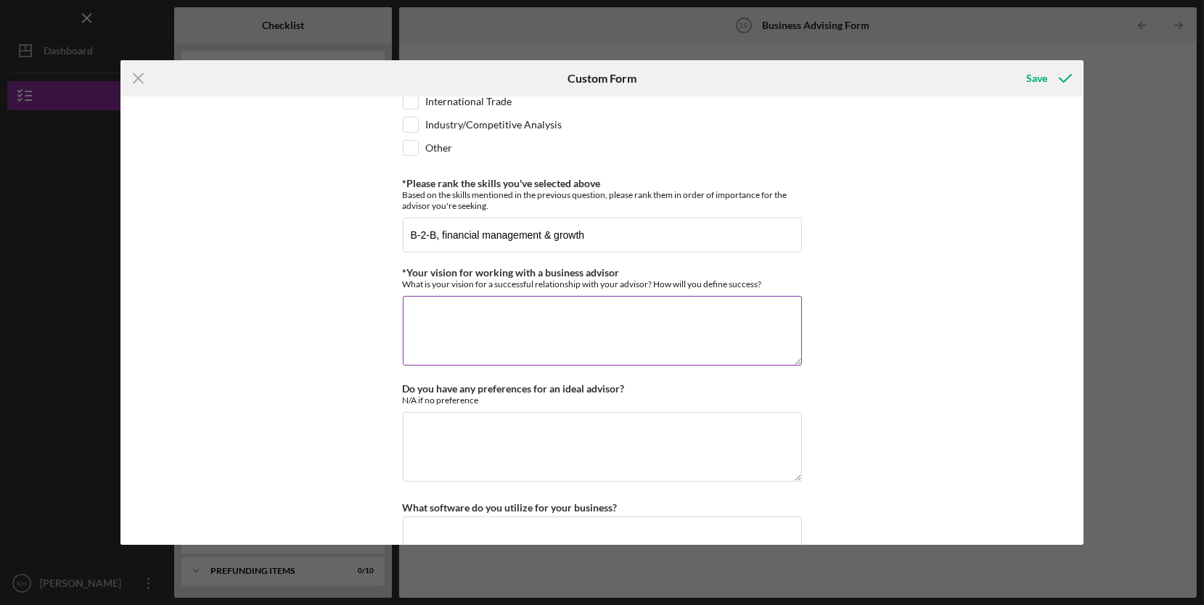
click at [665, 329] on textarea "*Your vision for working with a business advisor" at bounding box center [602, 331] width 399 height 70
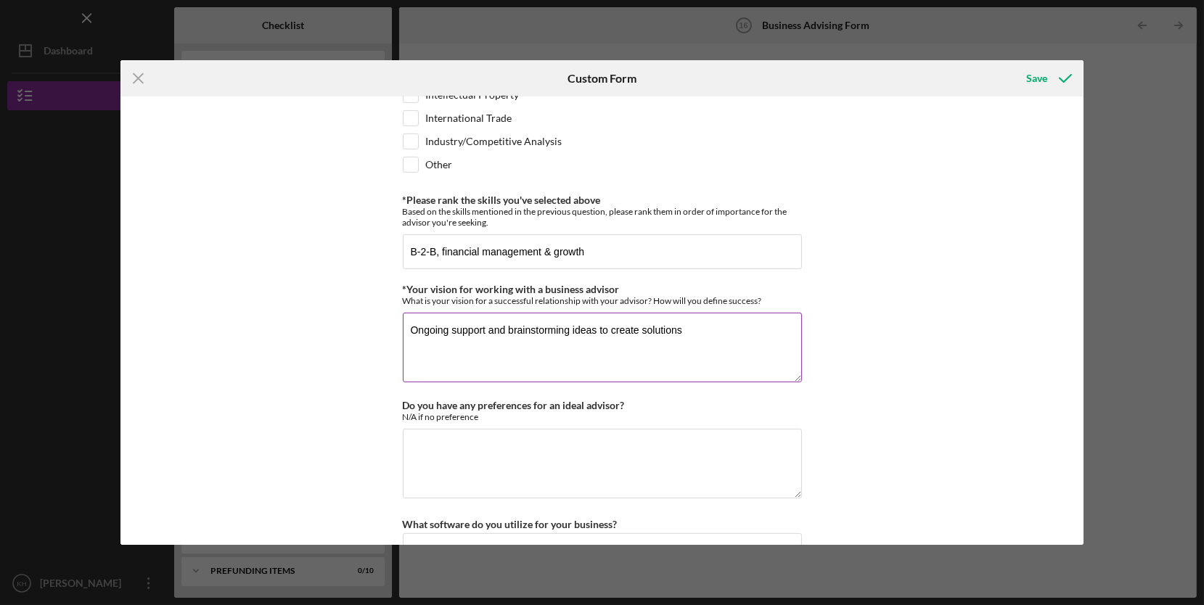
scroll to position [1149, 0]
type textarea "Ongoing support and brainstorming ideas to create solutions"
click at [627, 456] on textarea "Do you have any preferences for an ideal advisor?" at bounding box center [602, 465] width 399 height 70
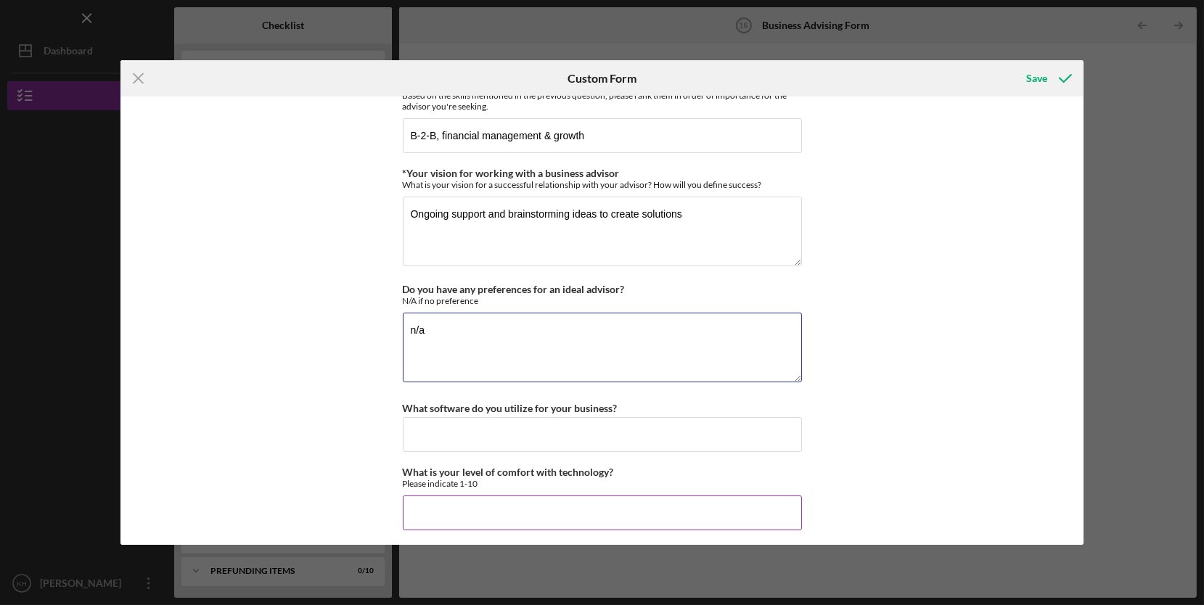
type textarea "n/a"
click at [657, 496] on input "What is your level of comfort with technology?" at bounding box center [602, 513] width 399 height 35
type input "8"
click at [636, 424] on input "What software do you utilize for your business?" at bounding box center [602, 434] width 399 height 35
type input "QB, LC and windows"
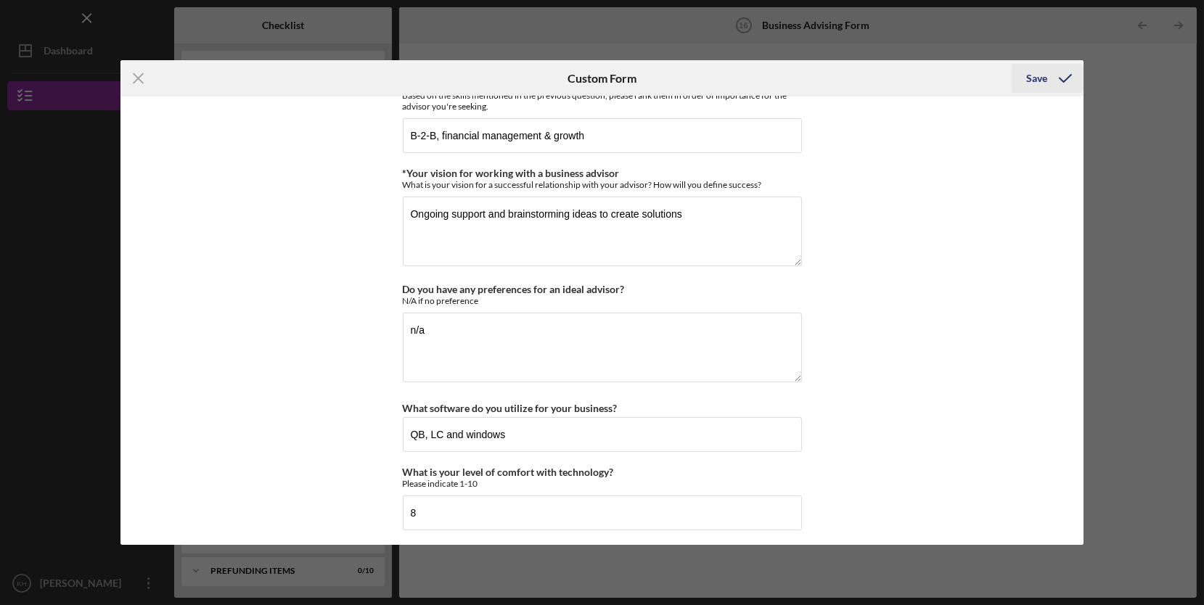
click at [1040, 78] on div "Save" at bounding box center [1036, 78] width 21 height 29
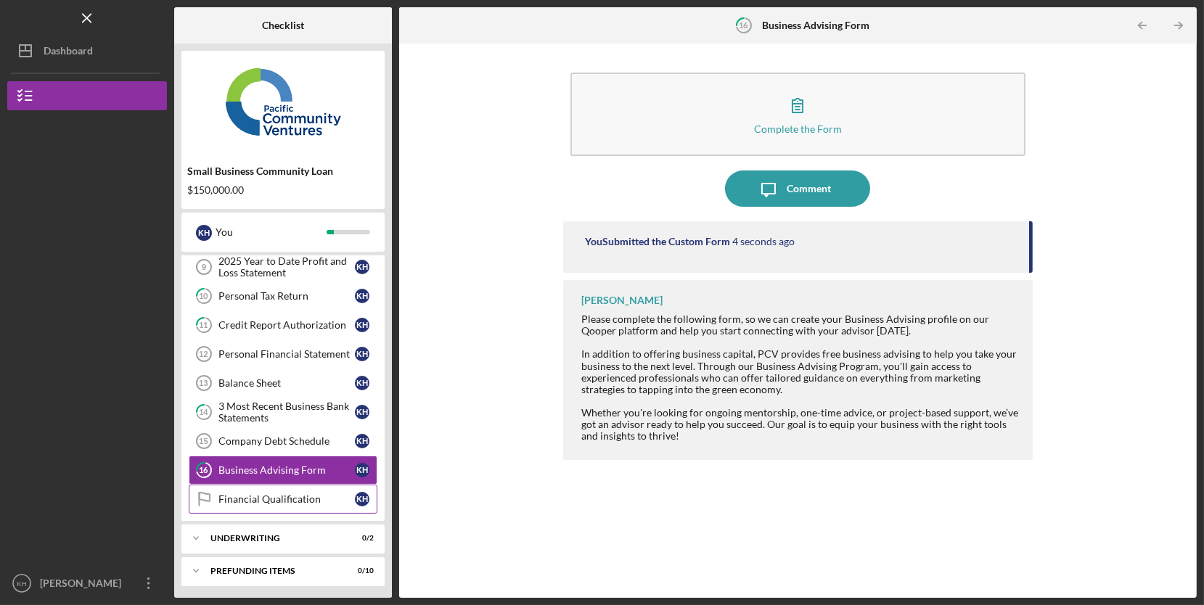
click at [300, 488] on link "Financial Qualification Financial Qualification K H" at bounding box center [283, 499] width 189 height 29
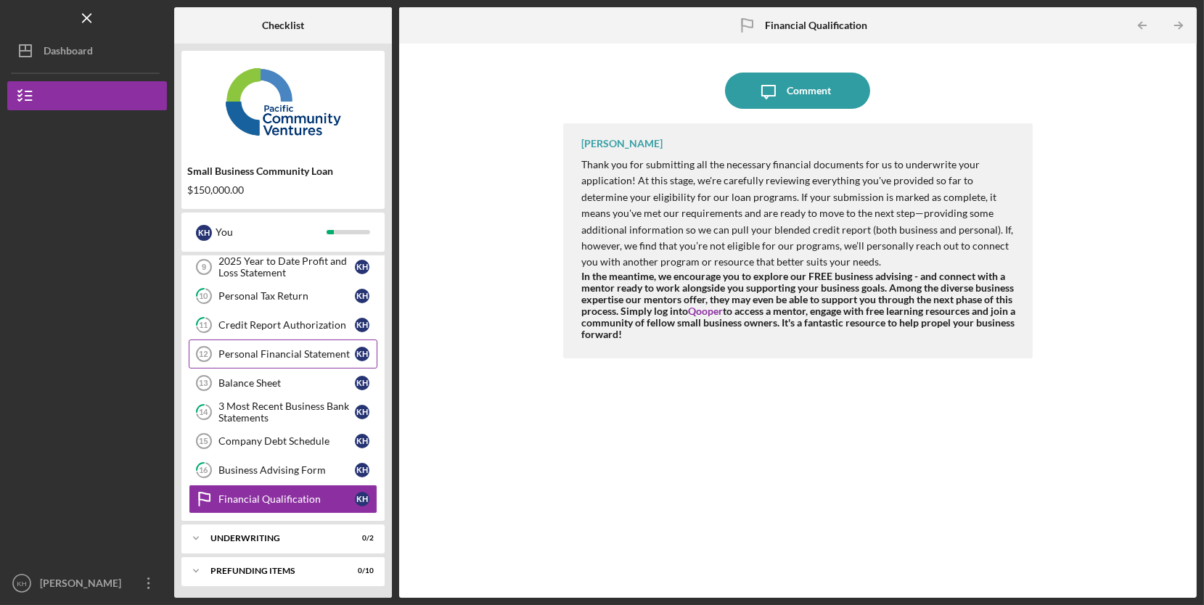
click at [298, 356] on div "Personal Financial Statement" at bounding box center [286, 354] width 136 height 12
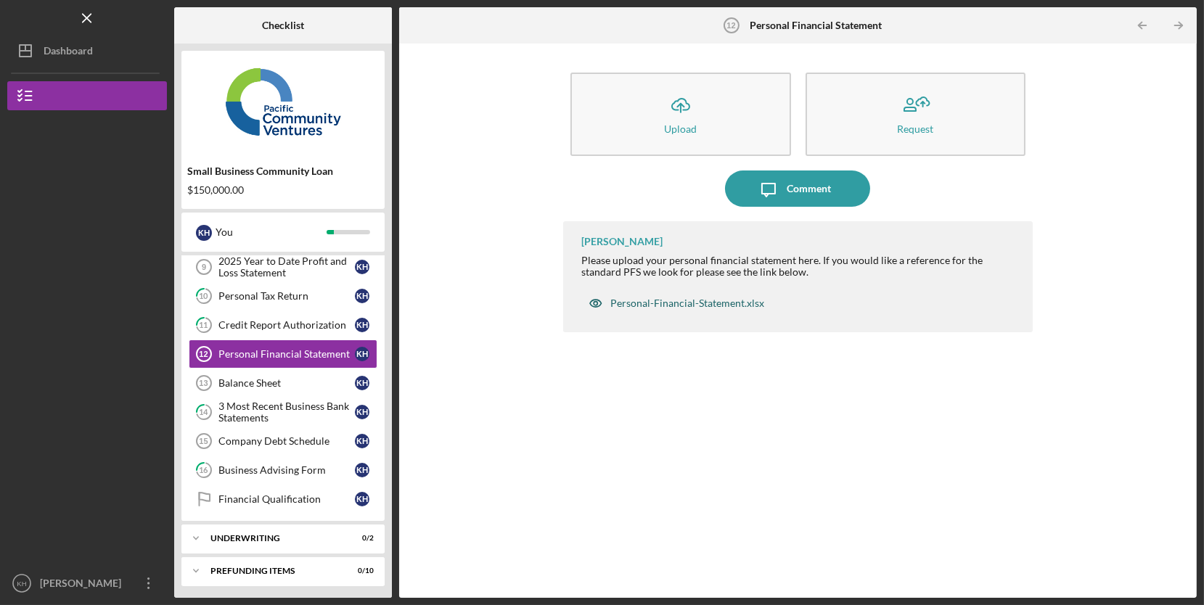
click at [724, 311] on div "Personal-Financial-Statement.xlsx" at bounding box center [676, 303] width 190 height 29
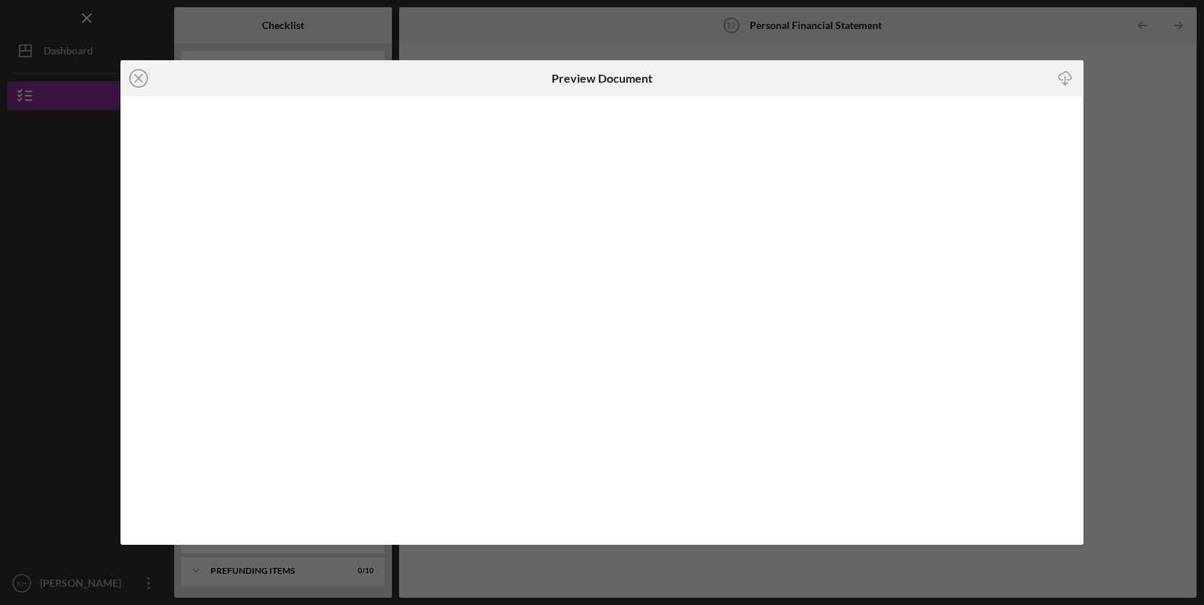
click at [1063, 83] on polyline "button" at bounding box center [1064, 84] width 5 height 2
